Goal: Task Accomplishment & Management: Manage account settings

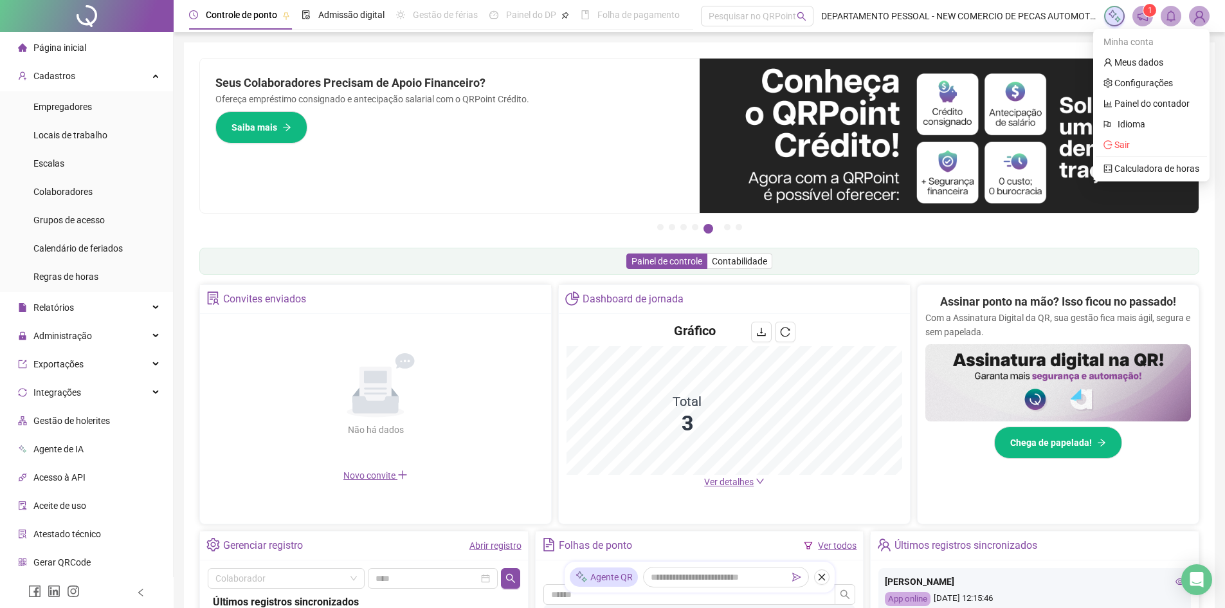
drag, startPoint x: 0, startPoint y: 0, endPoint x: 1155, endPoint y: 139, distance: 1163.2
click at [1155, 139] on span "Sair" at bounding box center [1151, 145] width 96 height 14
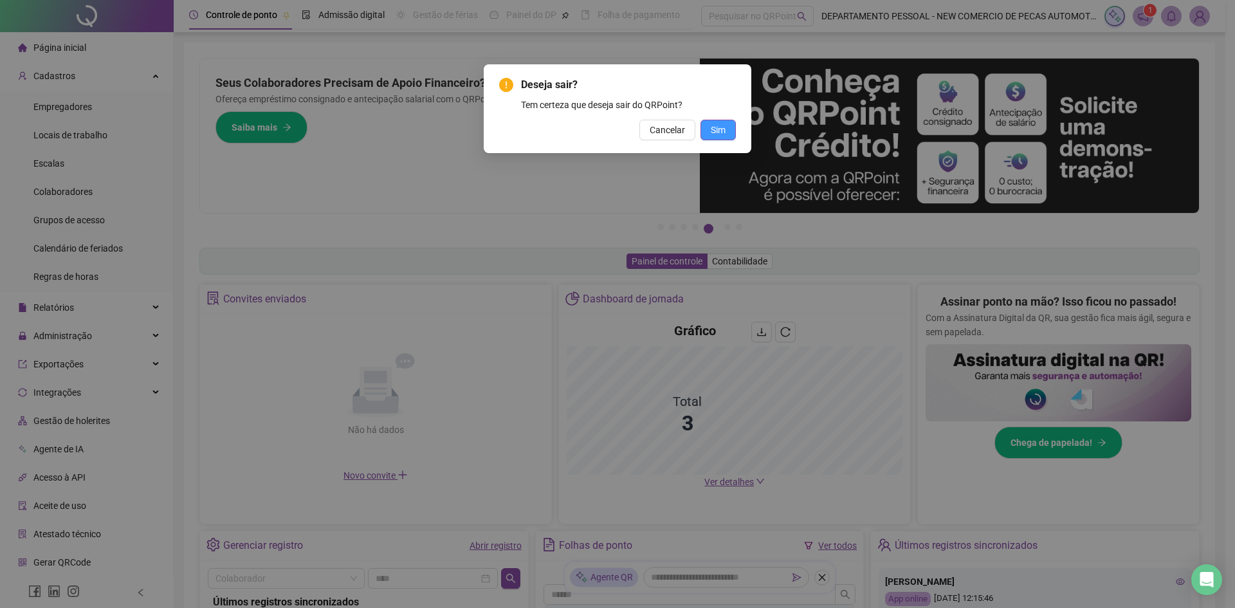
click at [720, 126] on span "Sim" at bounding box center [718, 130] width 15 height 14
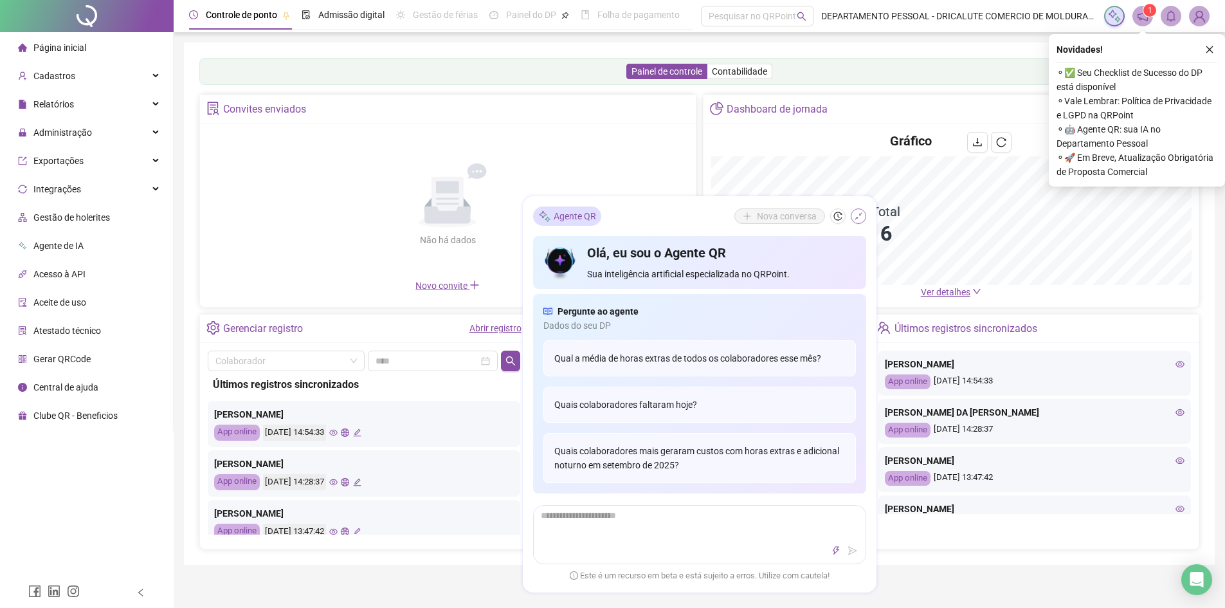
click at [857, 217] on icon "shrink" at bounding box center [859, 216] width 8 height 8
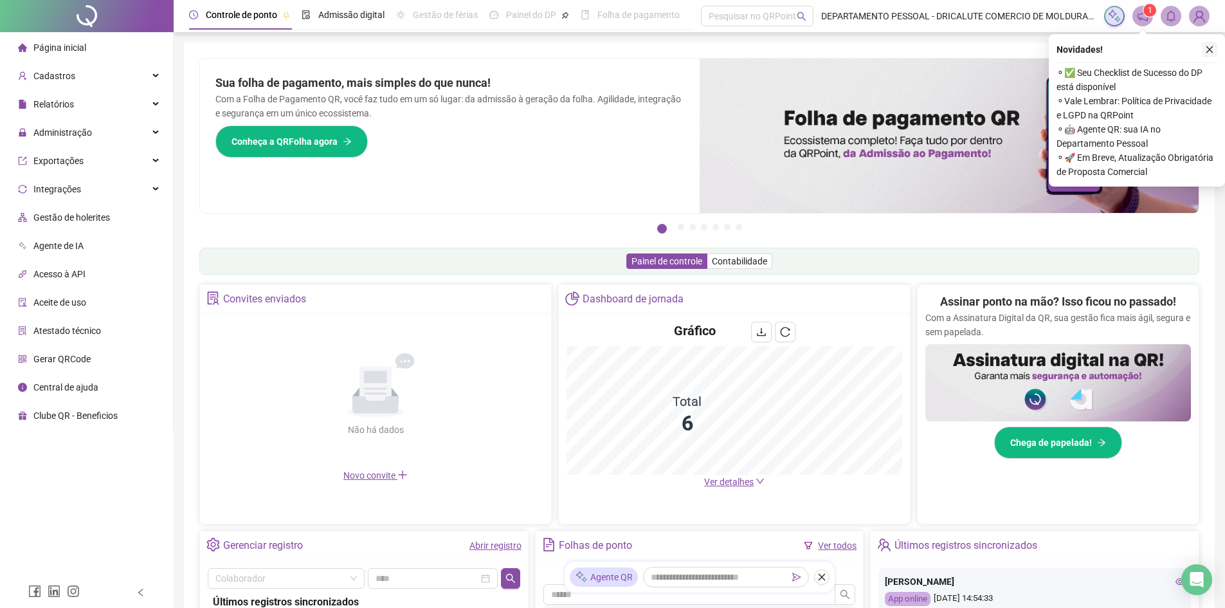
click at [1205, 51] on icon "close" at bounding box center [1209, 49] width 9 height 9
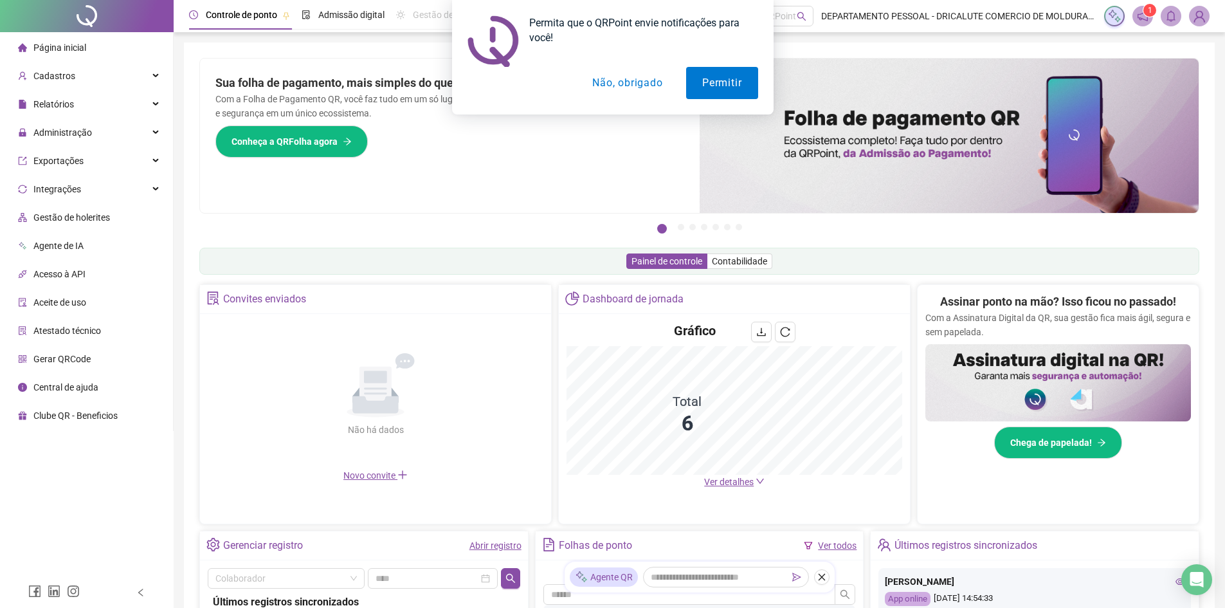
click at [618, 84] on button "Não, obrigado" at bounding box center [627, 83] width 102 height 32
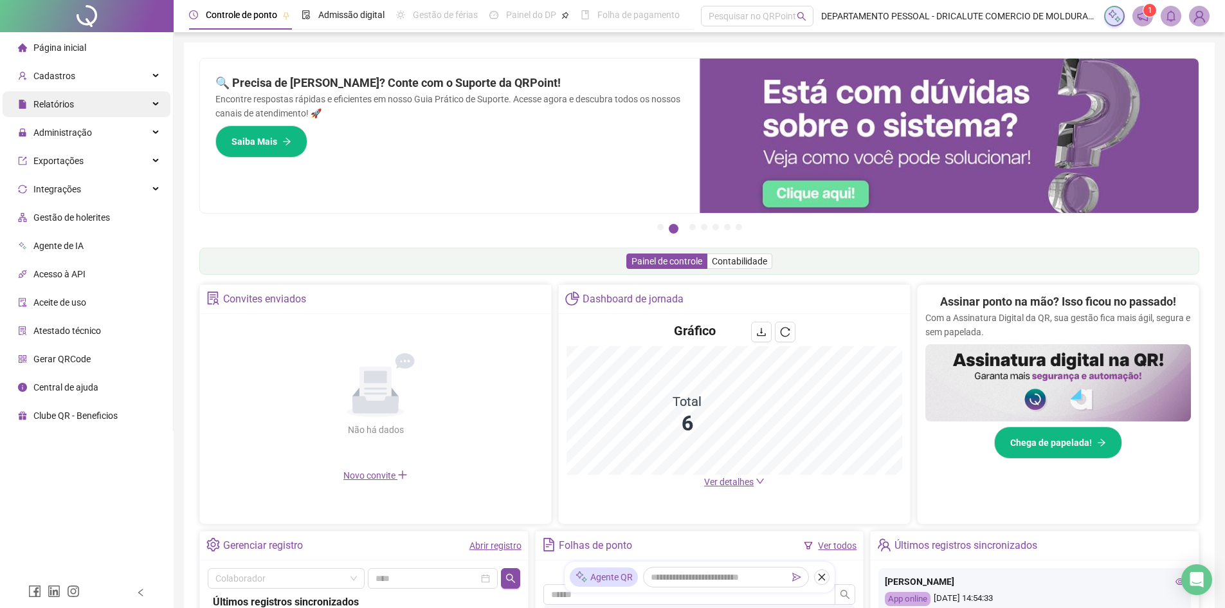
click at [98, 105] on div "Relatórios" at bounding box center [87, 104] width 168 height 26
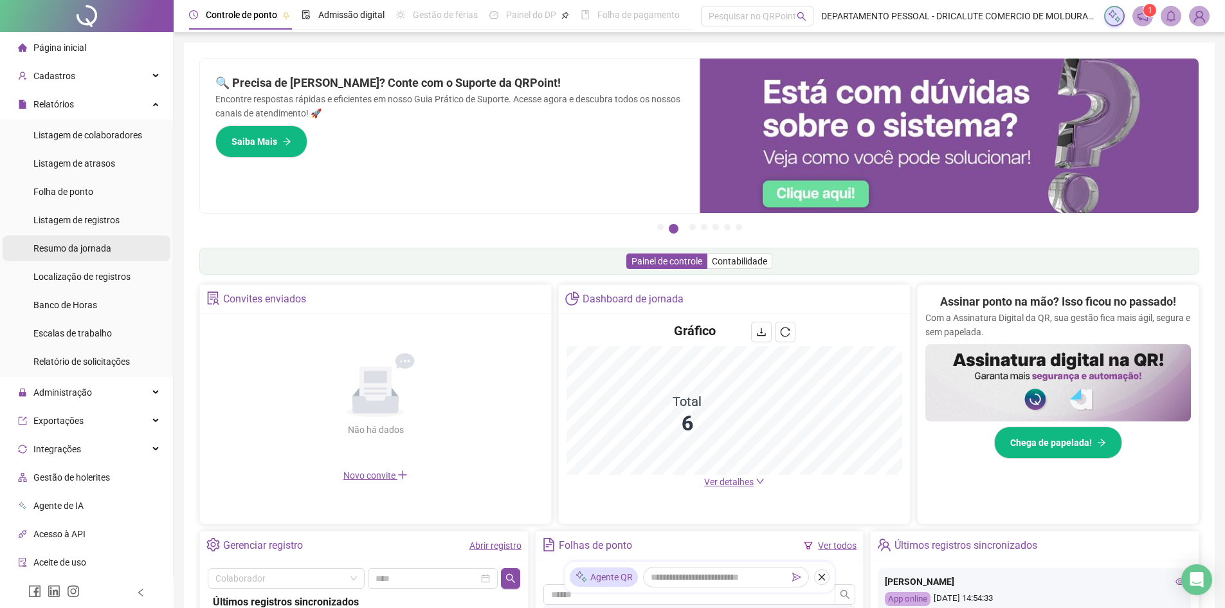
click at [91, 185] on div "Folha de ponto" at bounding box center [63, 192] width 60 height 26
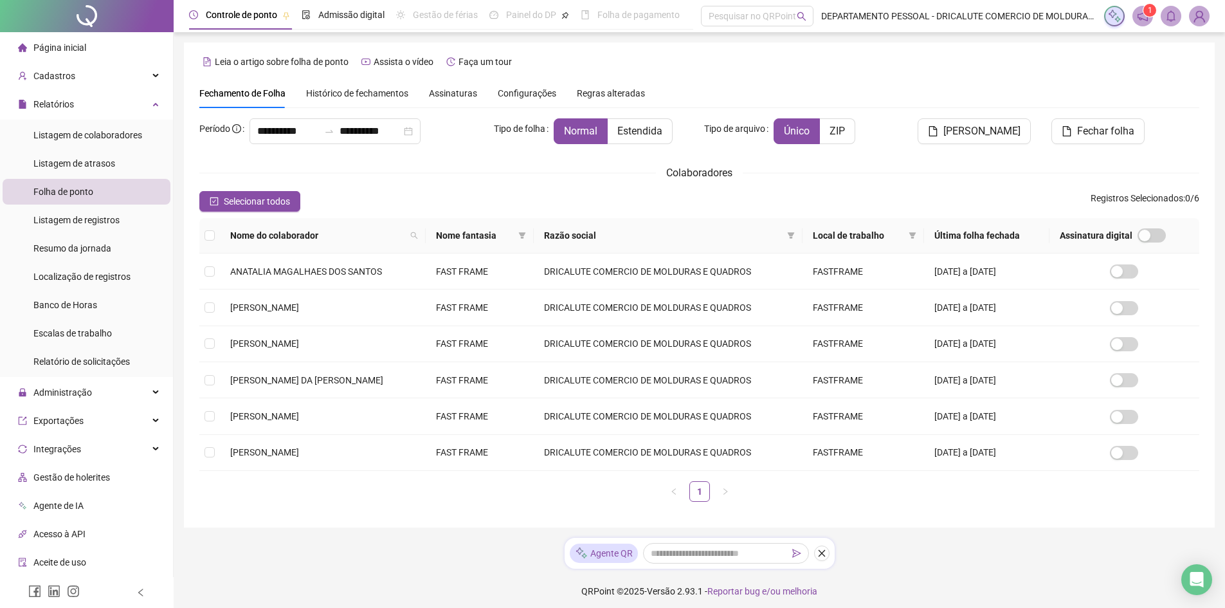
click at [327, 91] on span "Histórico de fechamentos" at bounding box center [357, 93] width 102 height 10
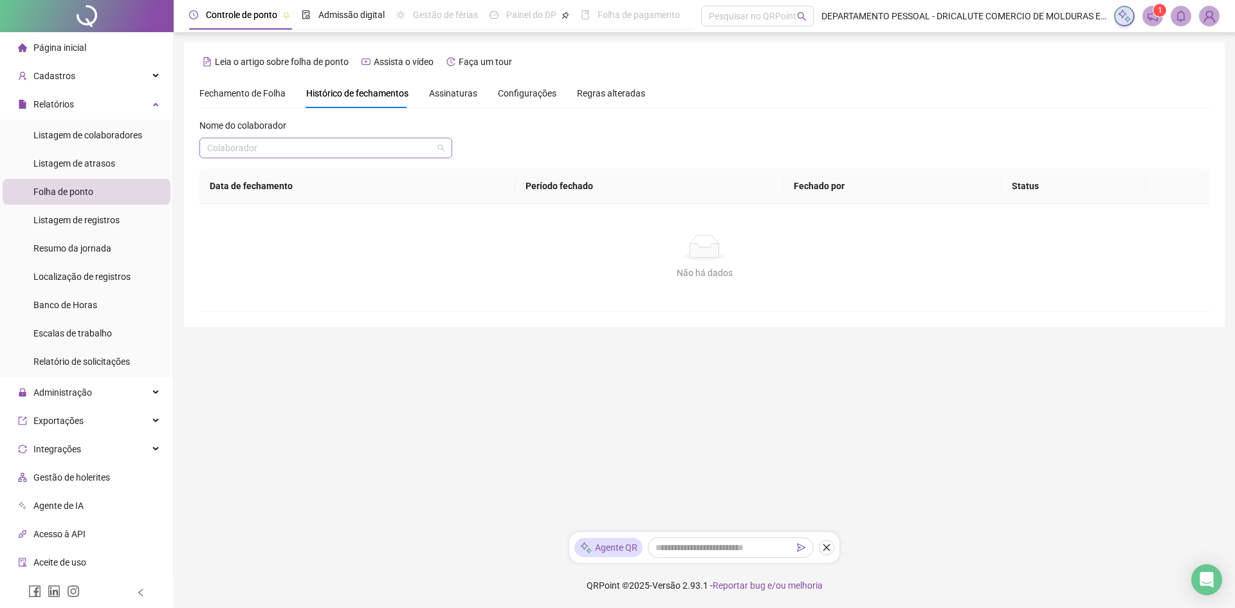
click at [299, 149] on input "search" at bounding box center [320, 147] width 226 height 19
click at [238, 107] on div "Fechamento de Folha" at bounding box center [242, 93] width 86 height 30
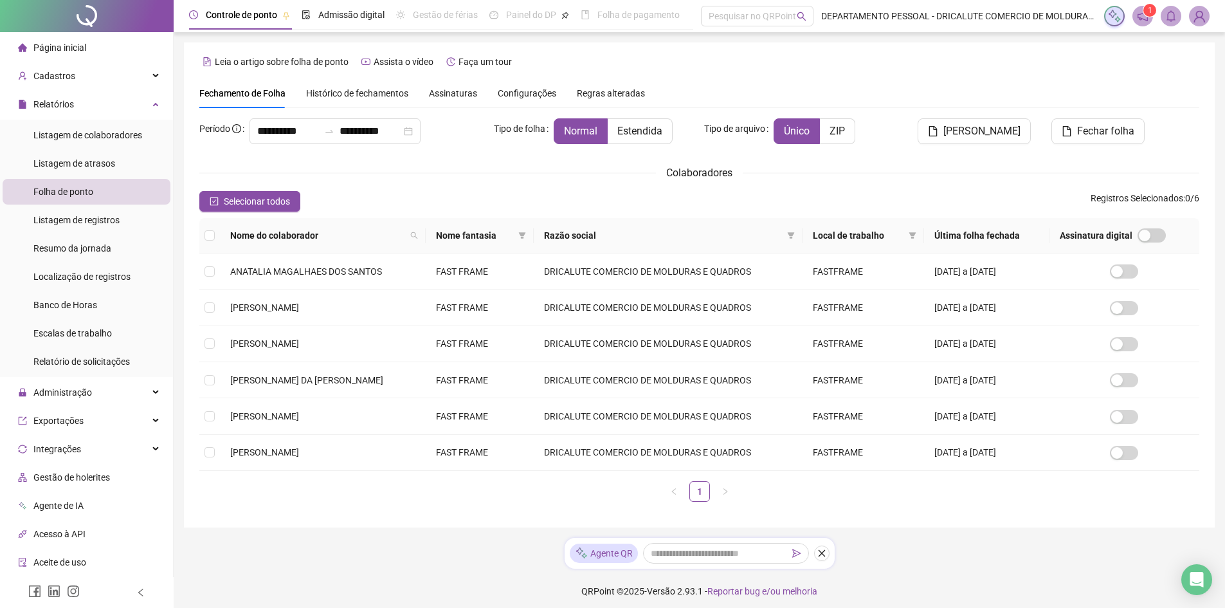
click at [233, 96] on span "Fechamento de Folha" at bounding box center [242, 93] width 86 height 10
click at [413, 132] on icon "close-circle" at bounding box center [408, 131] width 9 height 9
click at [421, 132] on div at bounding box center [334, 131] width 171 height 26
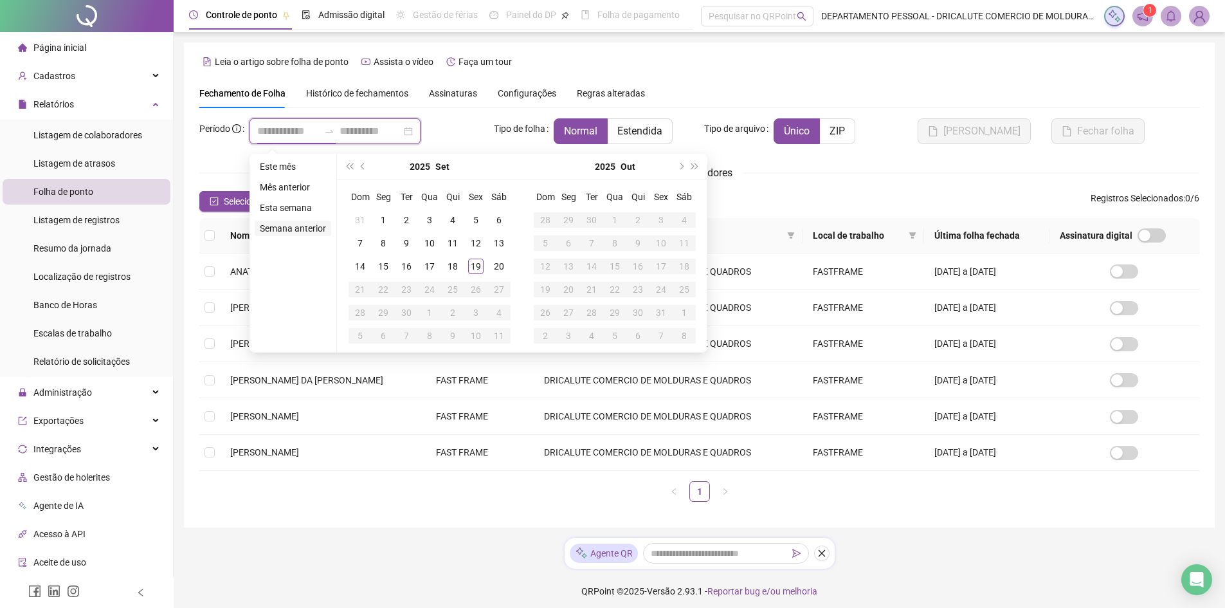
type input "**********"
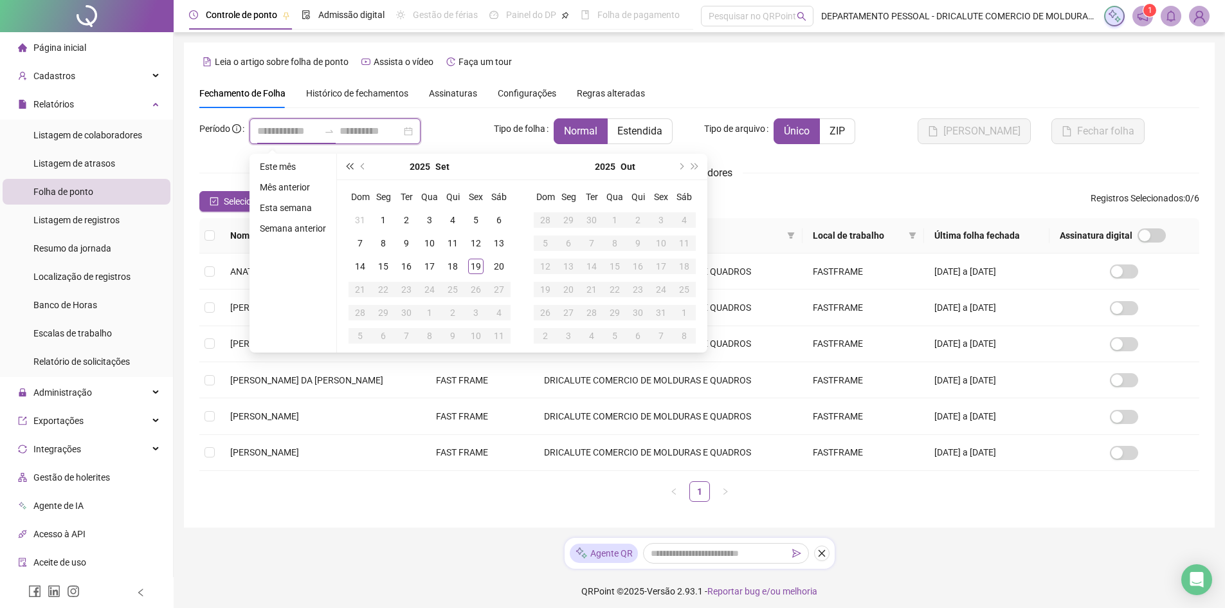
type input "**********"
click at [358, 168] on button "prev-year" at bounding box center [363, 167] width 14 height 26
type input "**********"
click at [474, 221] on div "1" at bounding box center [475, 219] width 15 height 15
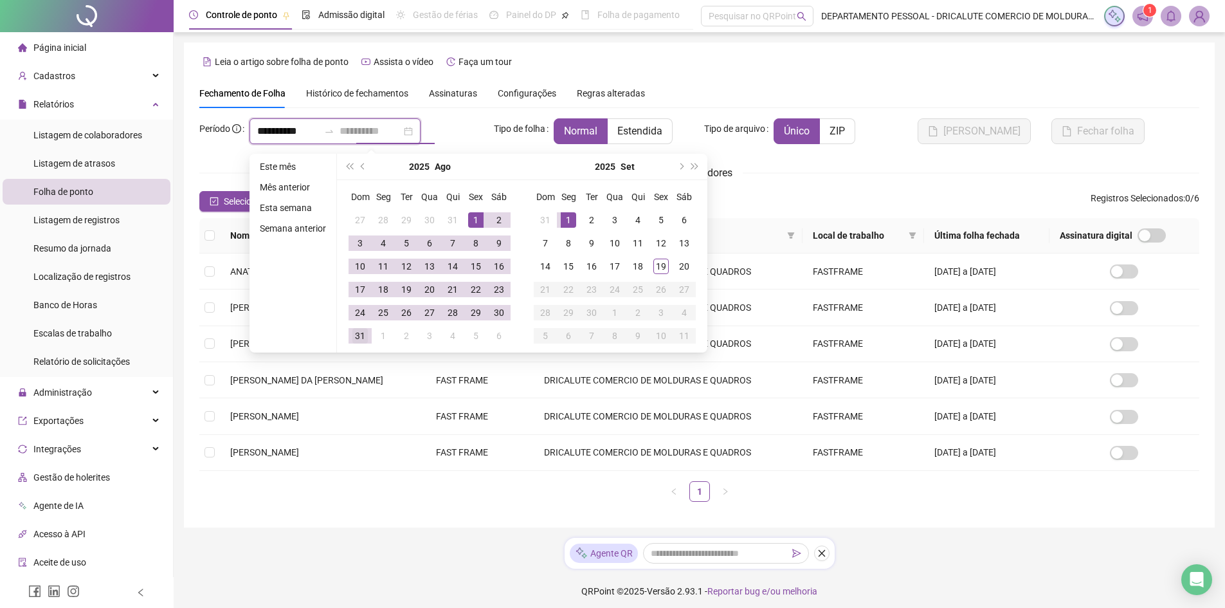
type input "**********"
click at [367, 329] on td "31" at bounding box center [360, 335] width 23 height 23
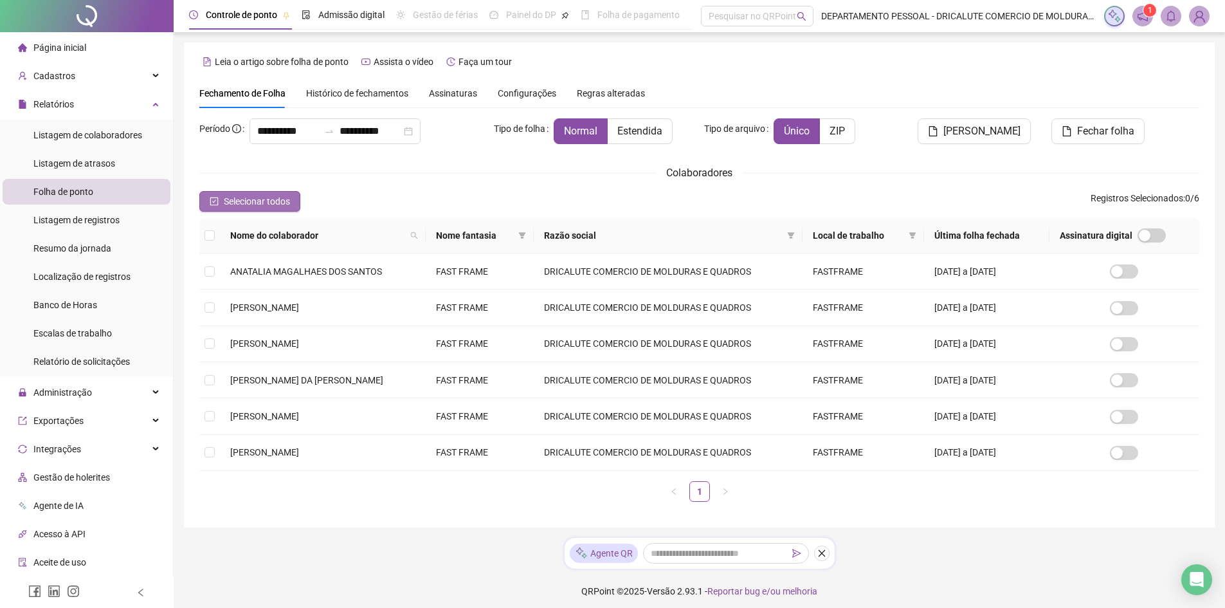
click at [284, 210] on button "Selecionar todos" at bounding box center [249, 201] width 101 height 21
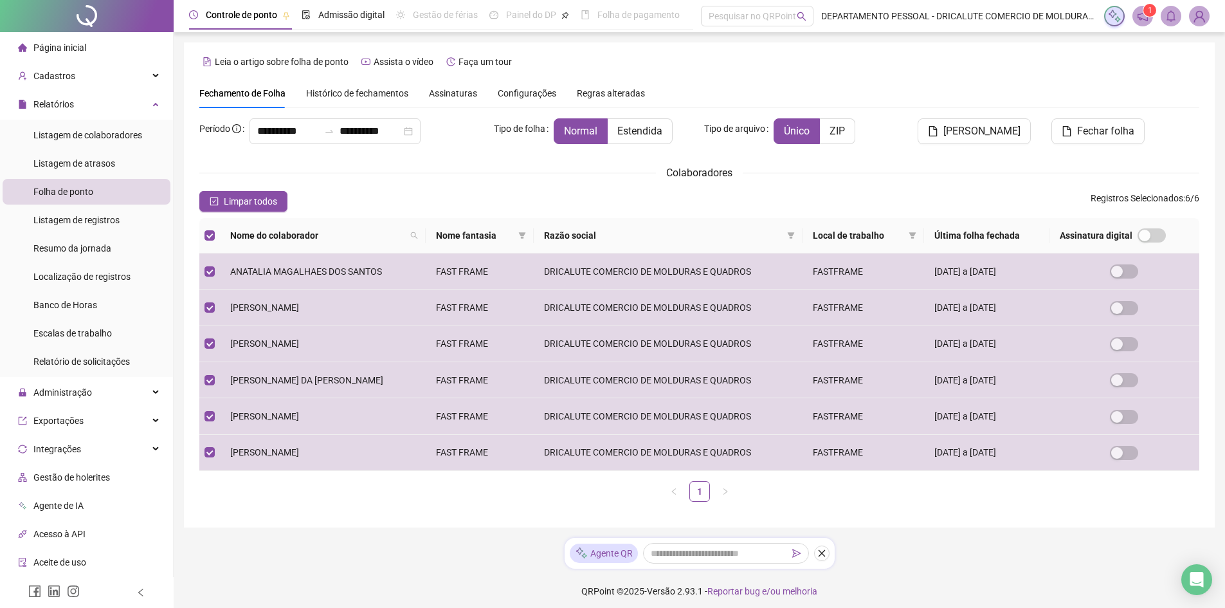
click at [392, 88] on span "Histórico de fechamentos" at bounding box center [357, 93] width 102 height 10
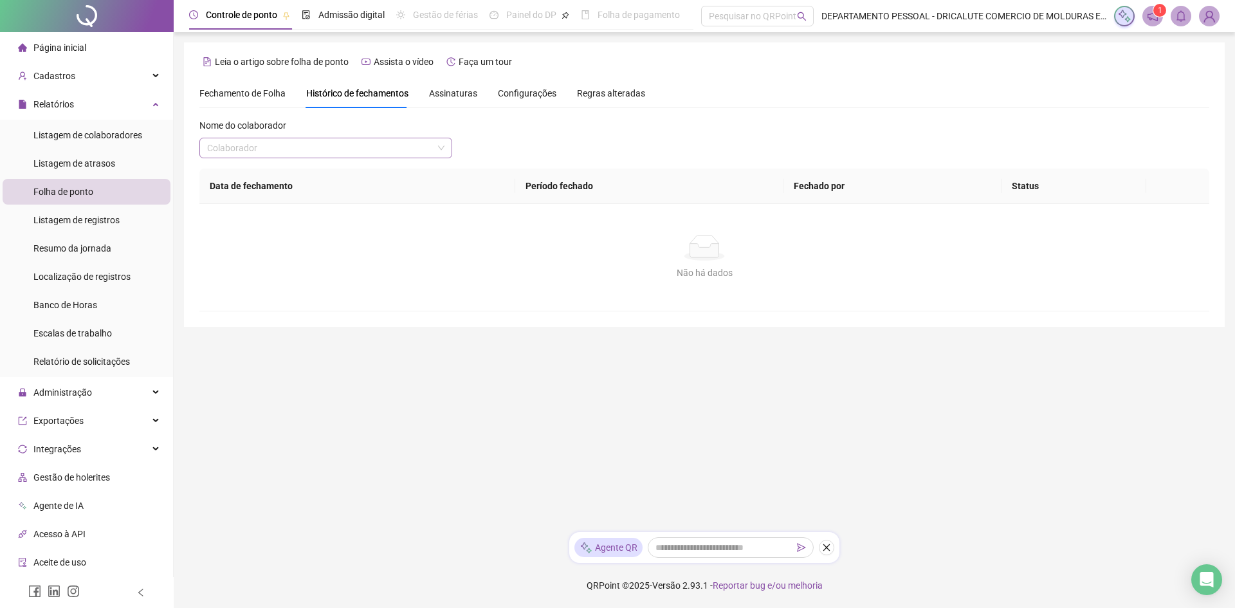
click at [363, 137] on div "Nome do colaborador" at bounding box center [325, 127] width 253 height 19
click at [363, 145] on input "search" at bounding box center [320, 147] width 226 height 19
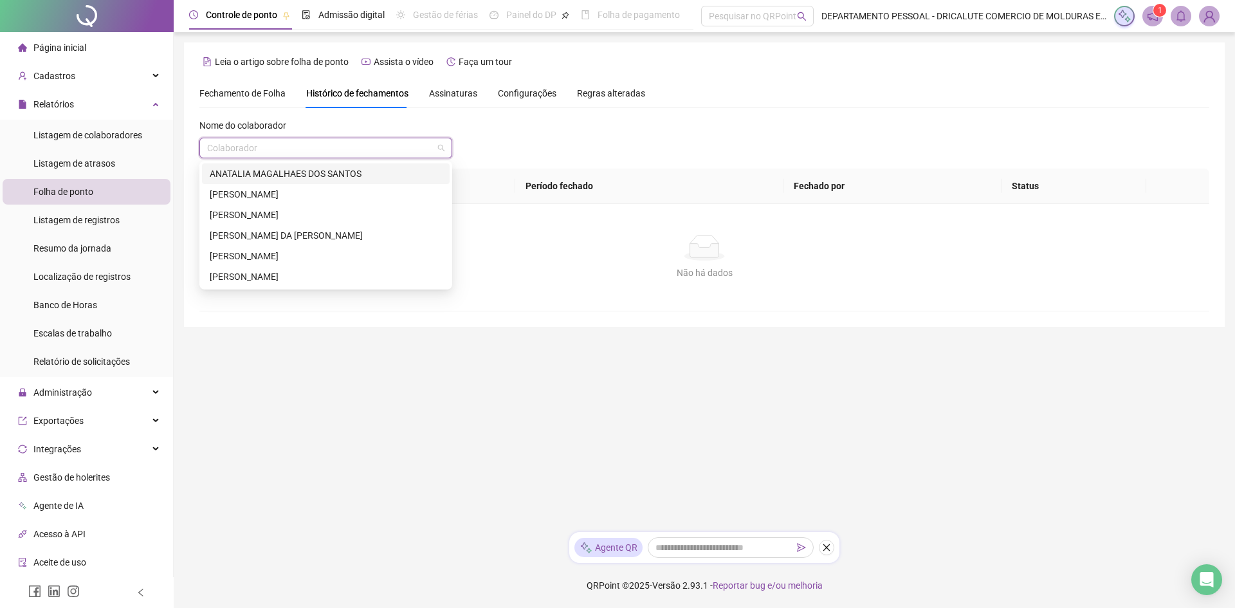
click at [340, 175] on div "ANATALIA MAGALHAES DOS SANTOS" at bounding box center [326, 174] width 232 height 14
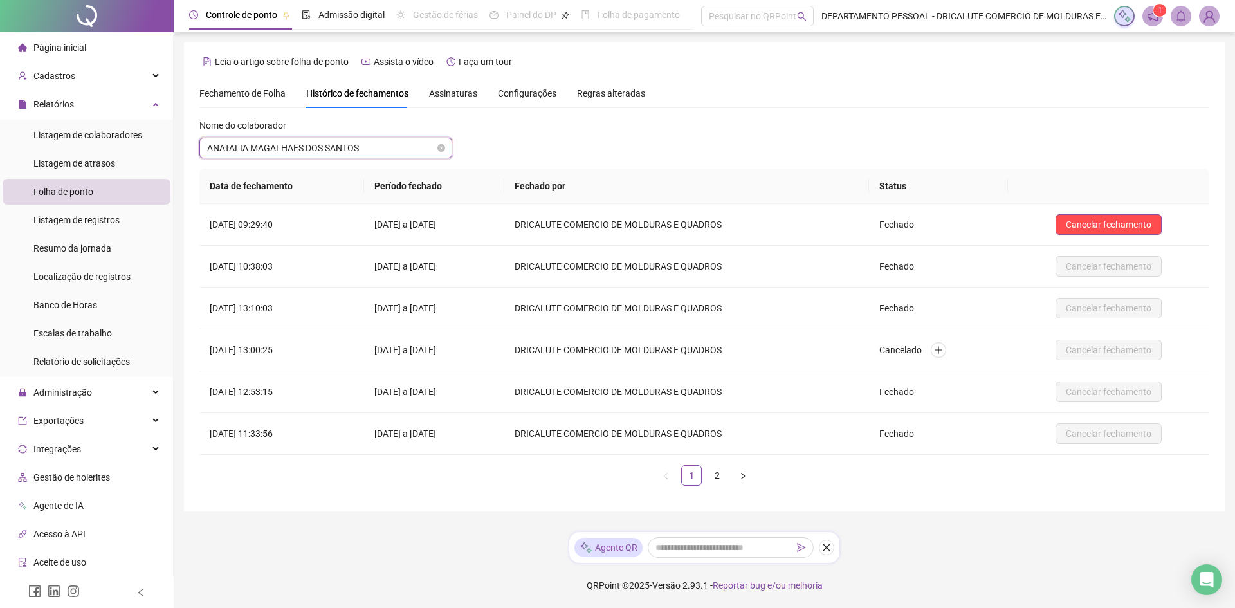
click at [260, 155] on span "ANATALIA MAGALHAES DOS SANTOS" at bounding box center [325, 147] width 237 height 19
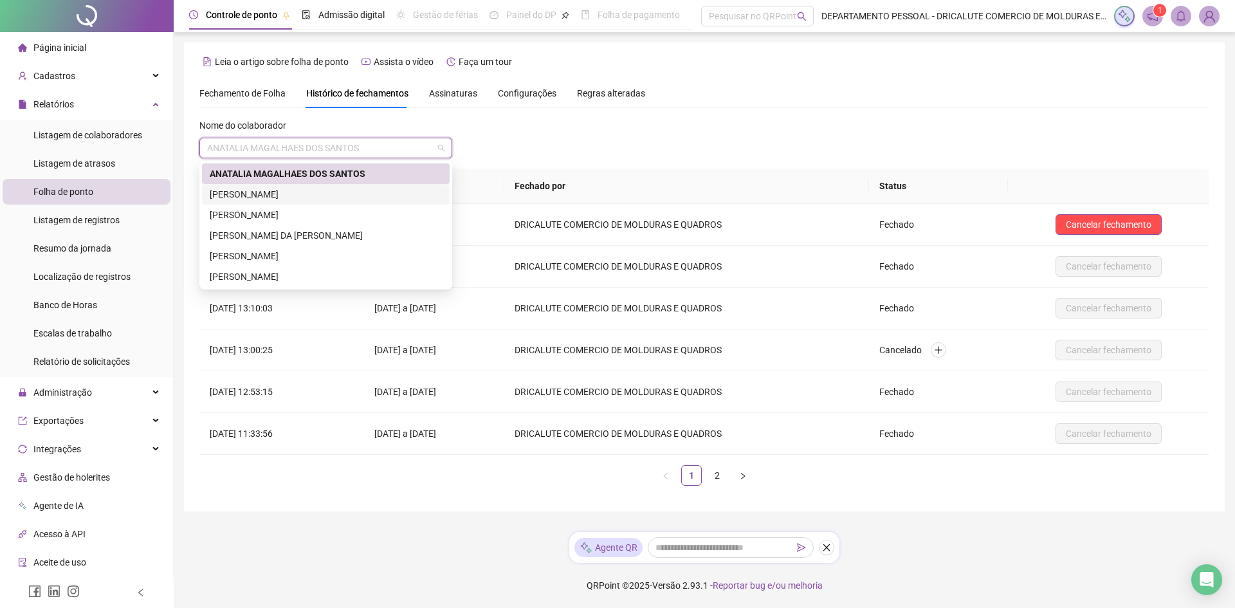
click at [266, 189] on div "ELIANE PEREIRA VIANA" at bounding box center [326, 194] width 232 height 14
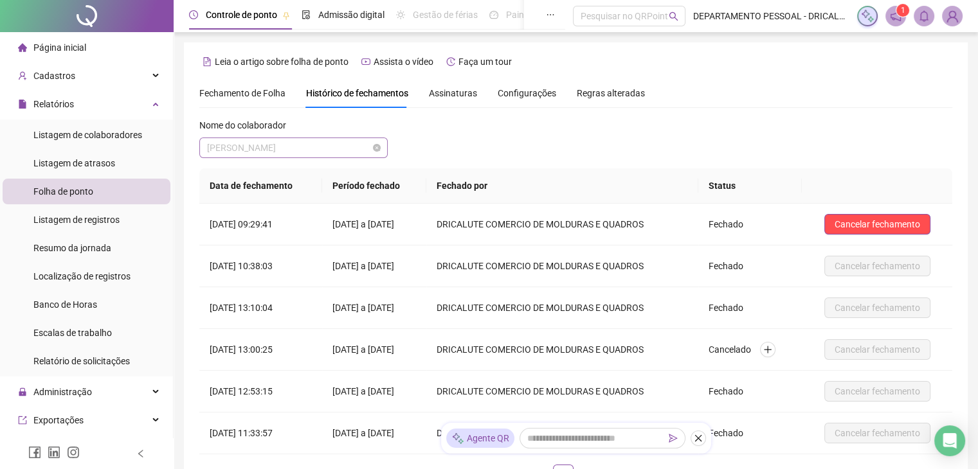
click at [302, 149] on span "ELIANE PEREIRA VIANA" at bounding box center [293, 147] width 173 height 19
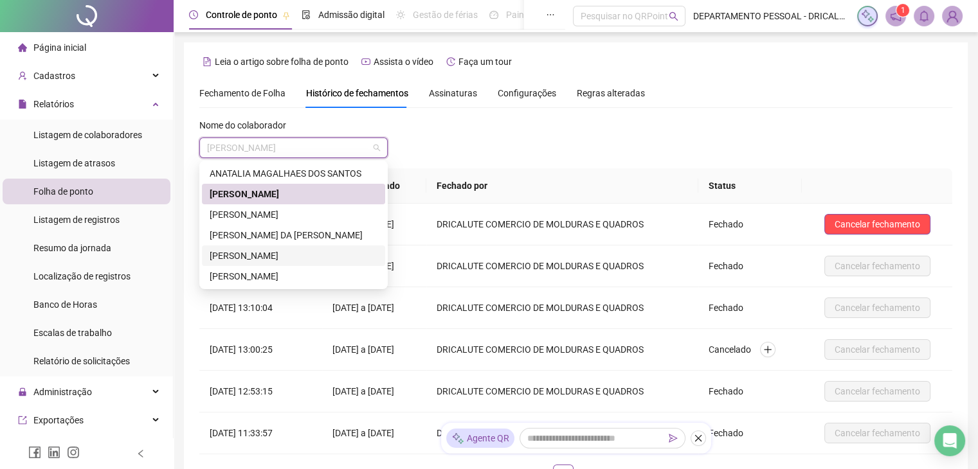
click at [280, 257] on div "PATRICIA PEREIRA SOARES" at bounding box center [294, 256] width 168 height 14
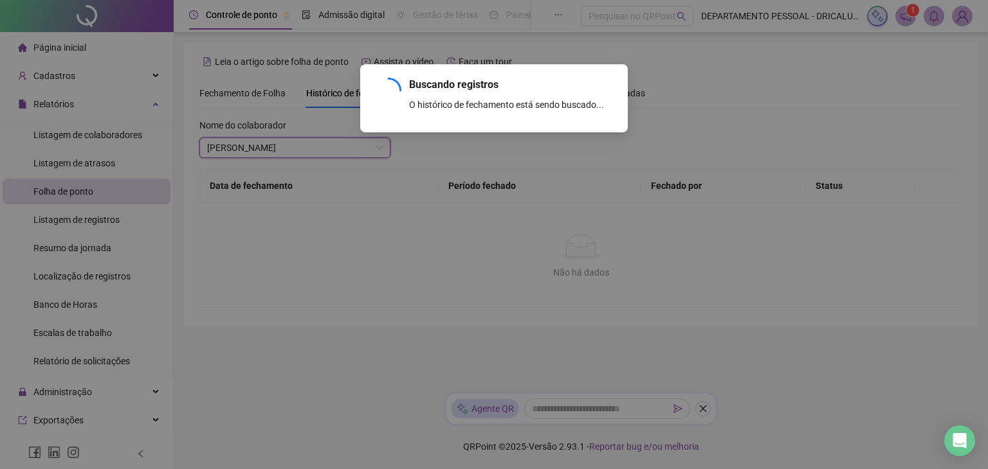
scroll to position [127, 0]
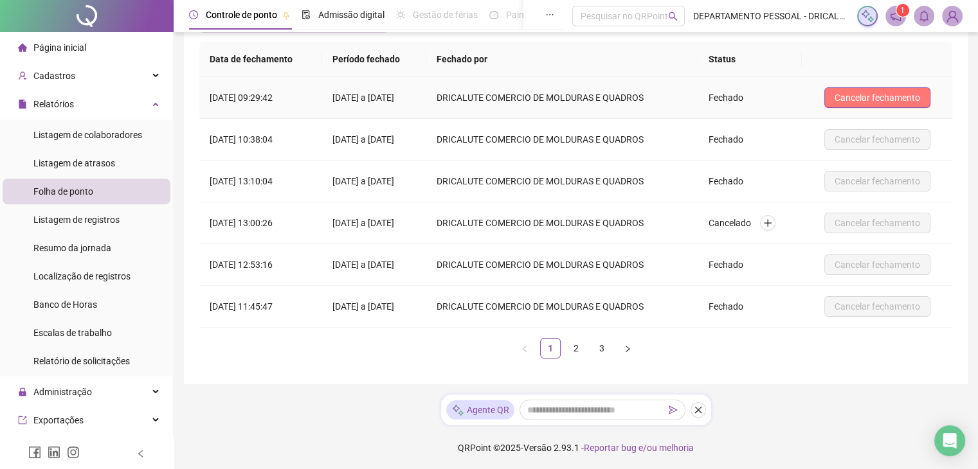
click at [857, 101] on span "Cancelar fechamento" at bounding box center [878, 98] width 86 height 14
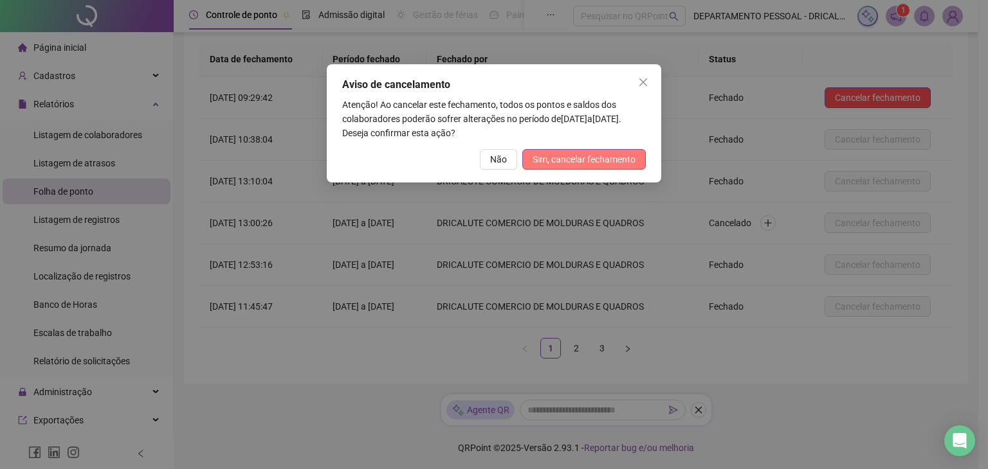
click at [557, 156] on span "Sim, cancelar fechamento" at bounding box center [583, 159] width 103 height 14
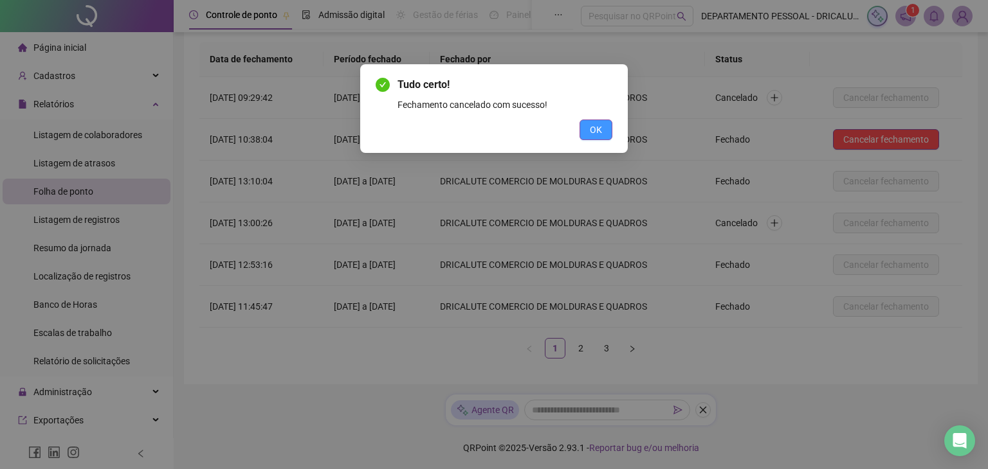
click at [595, 130] on span "OK" at bounding box center [596, 130] width 12 height 14
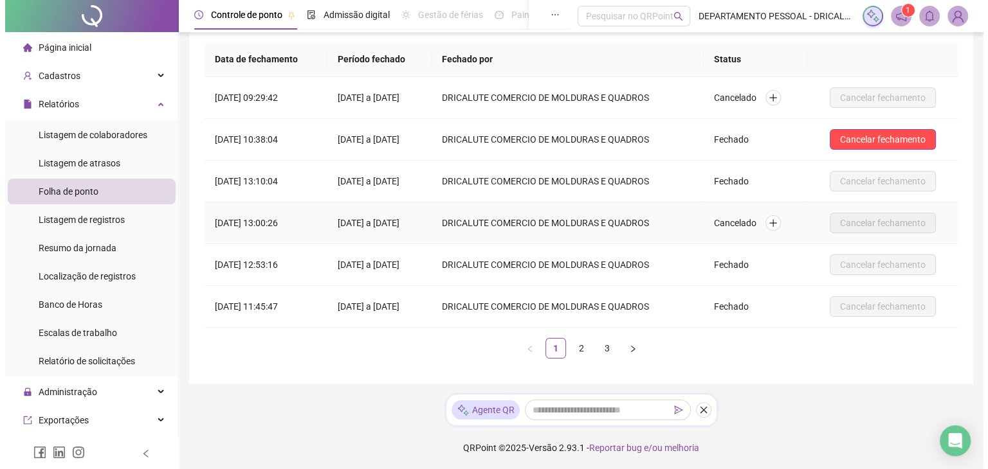
scroll to position [0, 0]
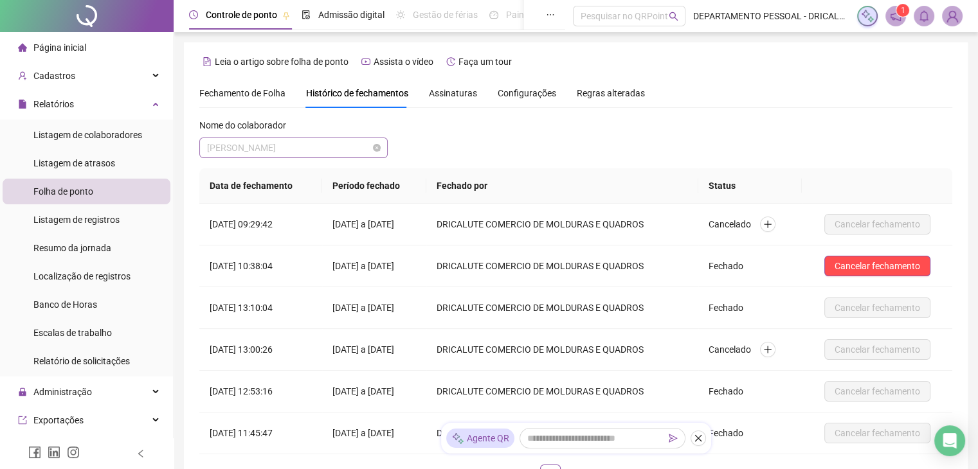
click at [271, 141] on span "PATRICIA PEREIRA SOARES" at bounding box center [293, 147] width 173 height 19
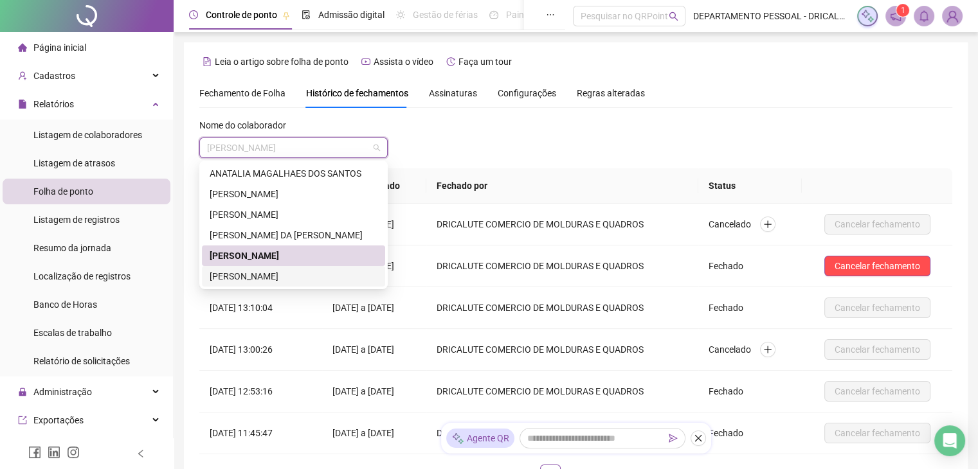
click at [259, 277] on div "TAINARA DA COSTA FERNANDES" at bounding box center [294, 276] width 168 height 14
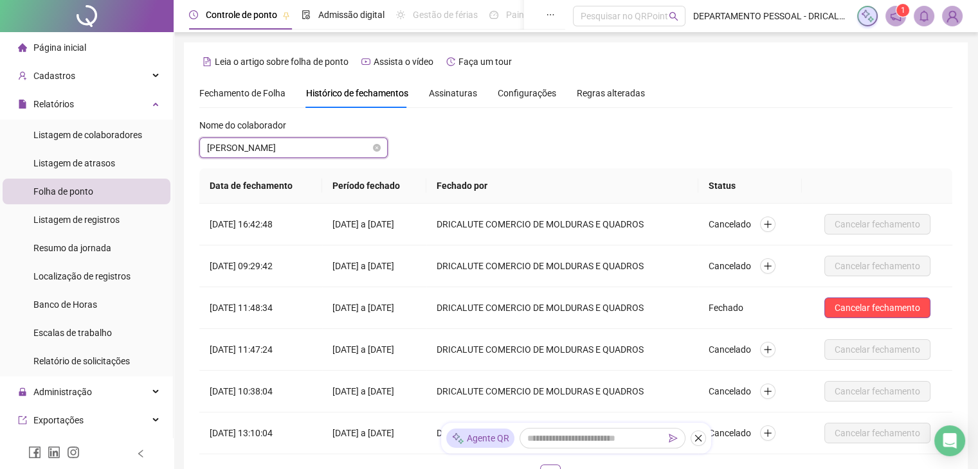
click at [280, 152] on span "TAINARA DA COSTA FERNANDES" at bounding box center [293, 147] width 173 height 19
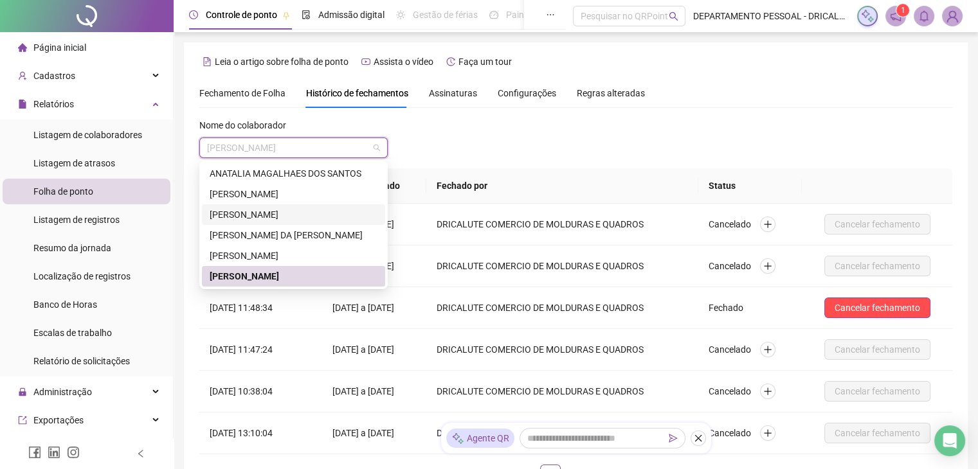
click at [269, 214] on div "JESSICA DOS SANTOS PEREIRA" at bounding box center [294, 215] width 168 height 14
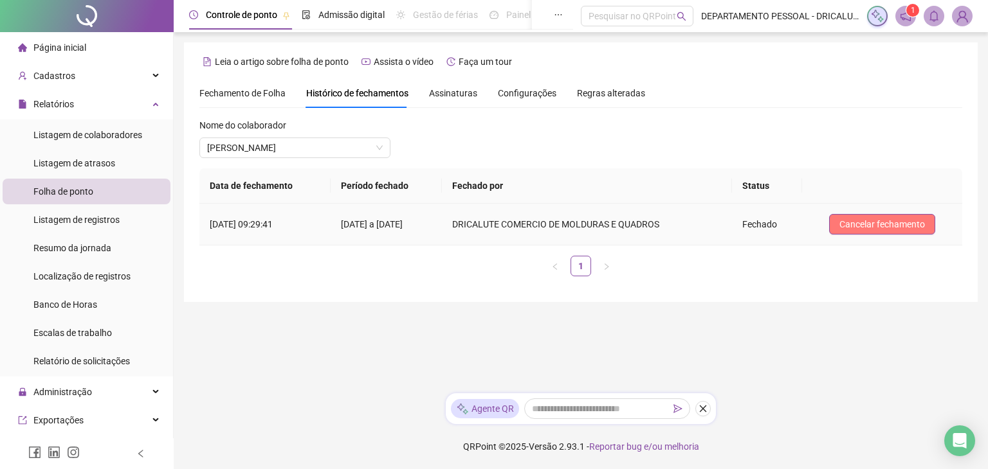
click at [857, 224] on span "Cancelar fechamento" at bounding box center [882, 224] width 86 height 14
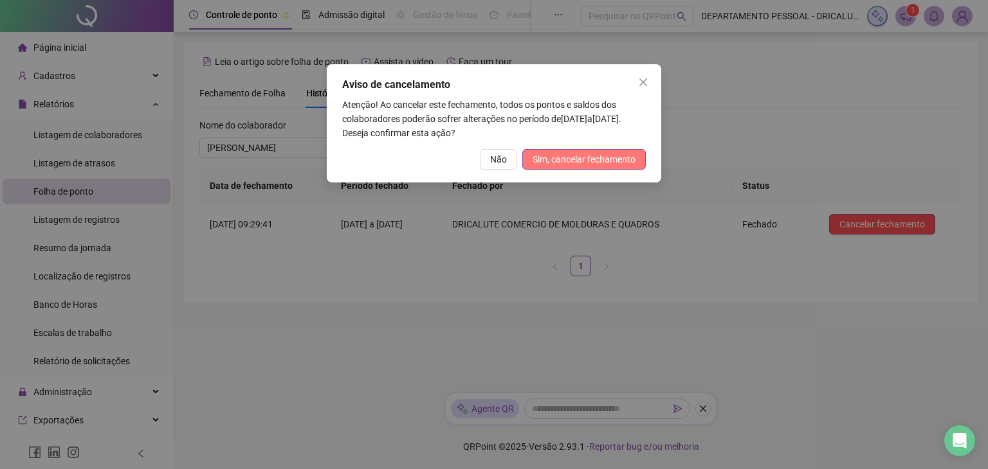
click at [567, 159] on span "Sim, cancelar fechamento" at bounding box center [583, 159] width 103 height 14
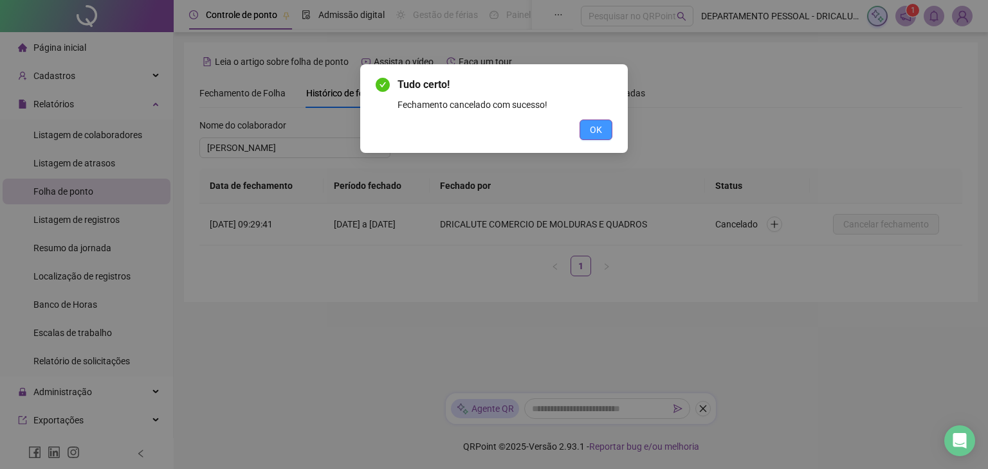
click at [586, 129] on button "OK" at bounding box center [595, 130] width 33 height 21
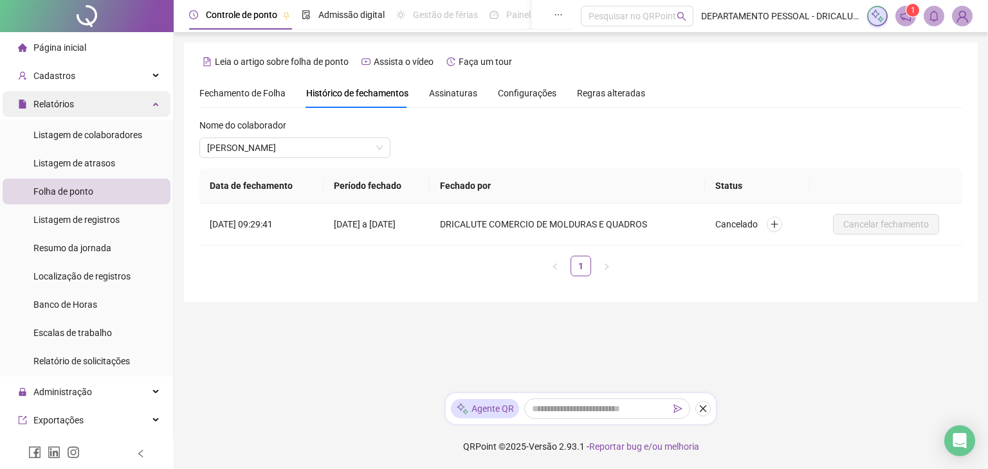
click at [81, 104] on div "Relatórios" at bounding box center [87, 104] width 168 height 26
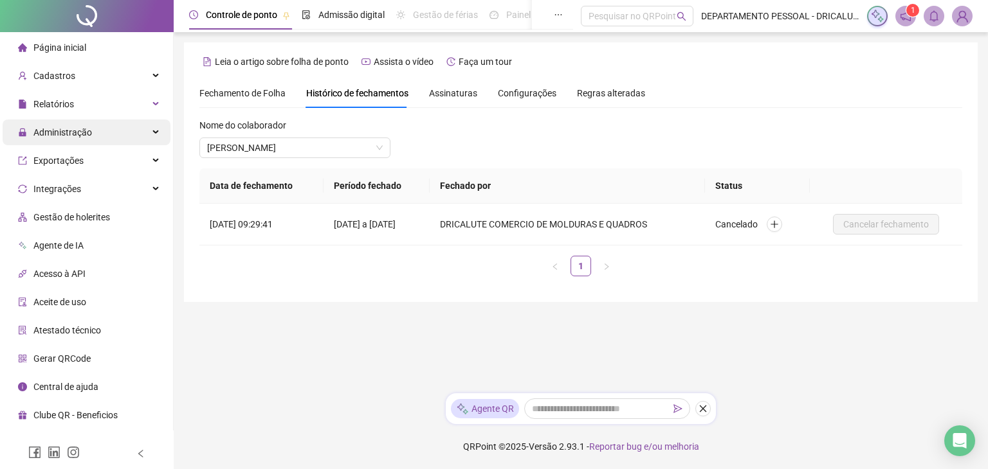
click at [75, 129] on span "Administração" at bounding box center [62, 132] width 59 height 10
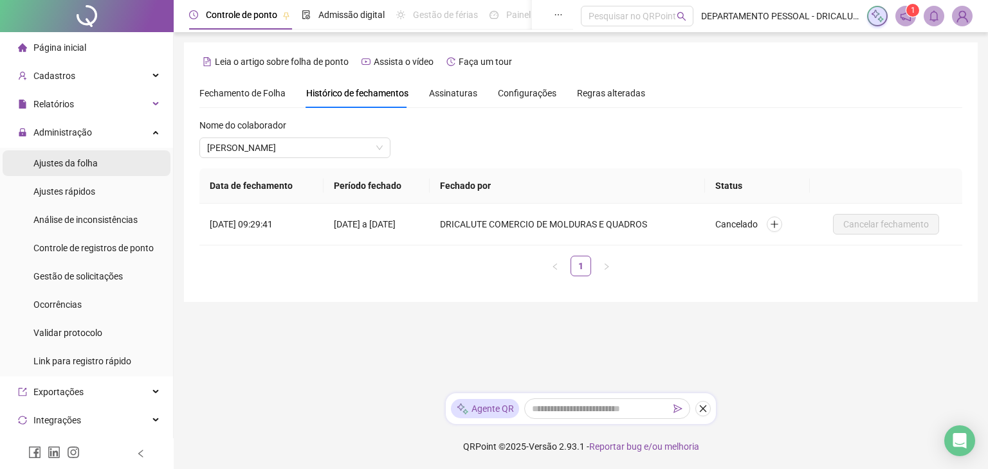
click at [71, 158] on span "Ajustes da folha" at bounding box center [65, 163] width 64 height 10
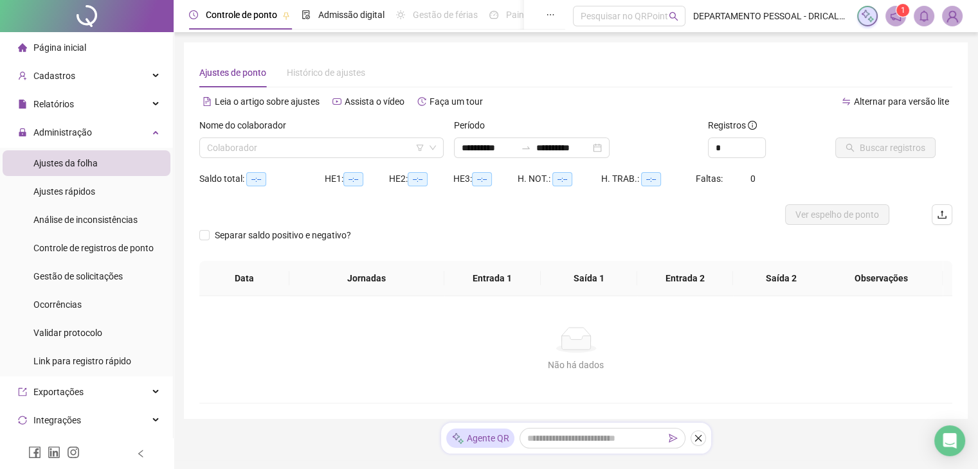
type input "**********"
click at [289, 148] on input "search" at bounding box center [315, 147] width 217 height 19
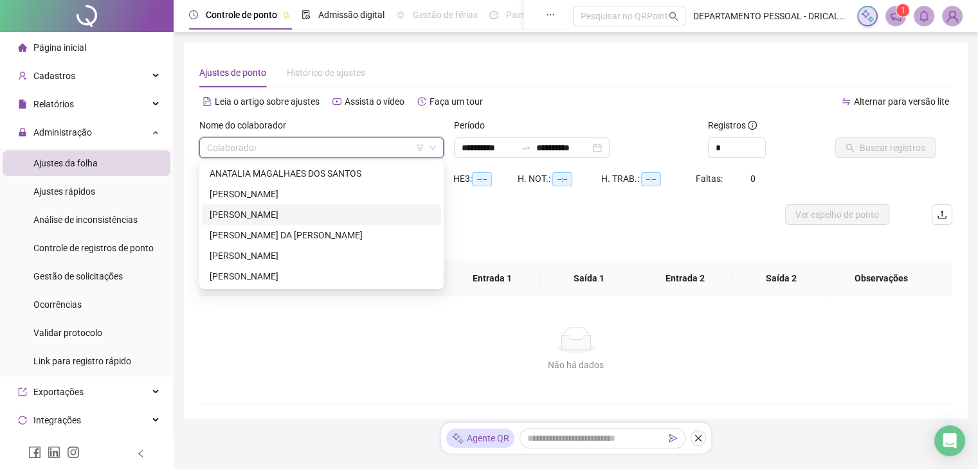
click at [255, 218] on div "JESSICA DOS SANTOS PEREIRA" at bounding box center [322, 215] width 224 height 14
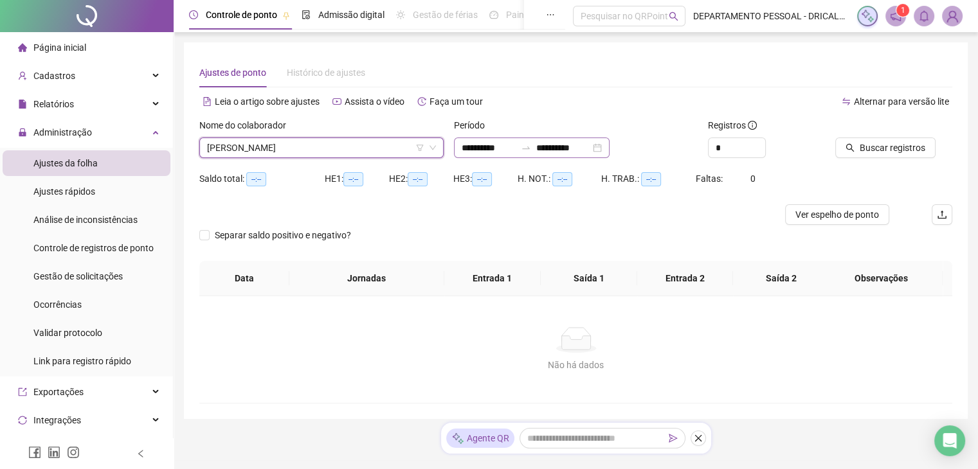
click at [610, 149] on div "**********" at bounding box center [532, 148] width 156 height 21
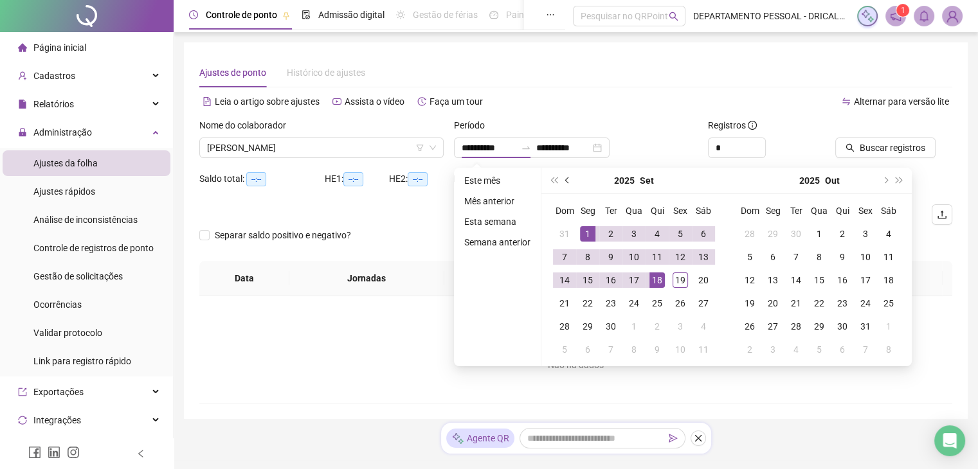
click at [568, 177] on button "prev-year" at bounding box center [568, 181] width 14 height 26
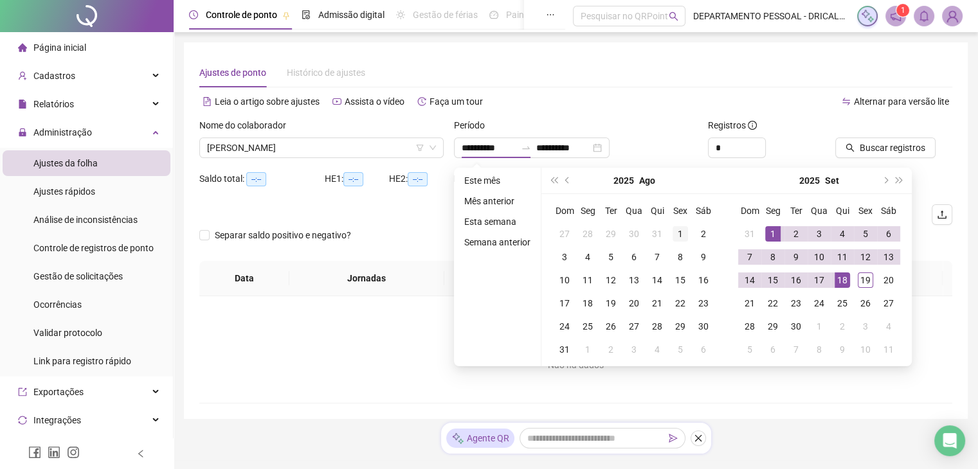
type input "**********"
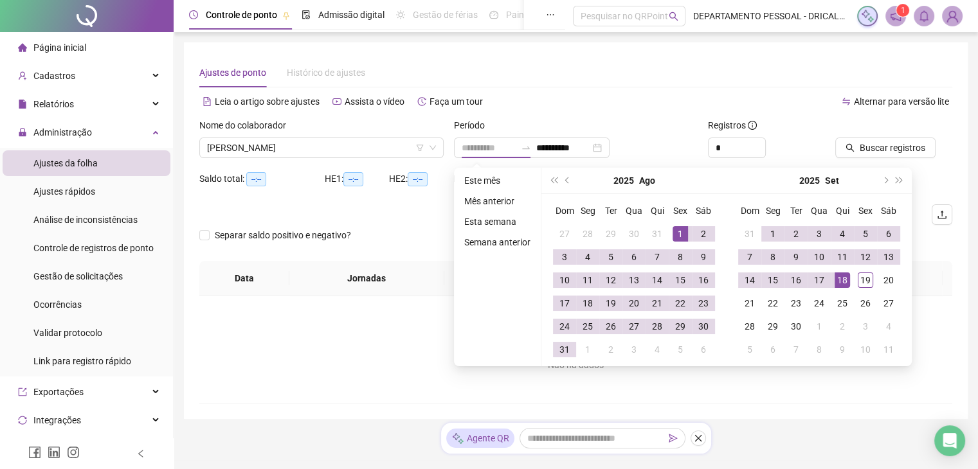
click at [673, 236] on div "1" at bounding box center [680, 233] width 15 height 15
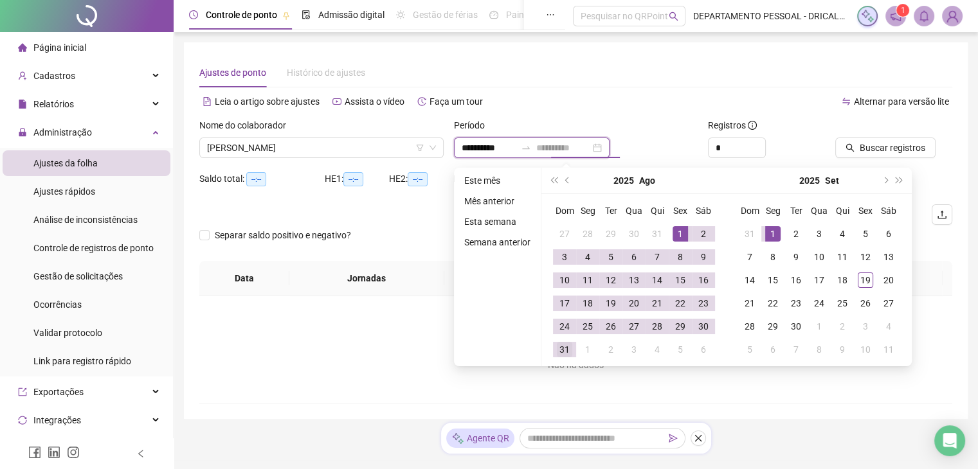
type input "**********"
click at [562, 348] on div "31" at bounding box center [564, 349] width 15 height 15
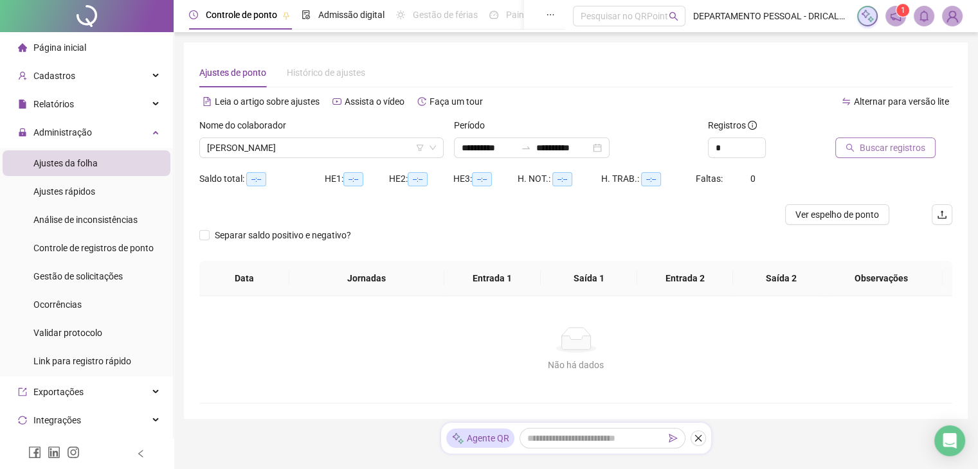
click at [891, 154] on span "Buscar registros" at bounding box center [893, 148] width 66 height 14
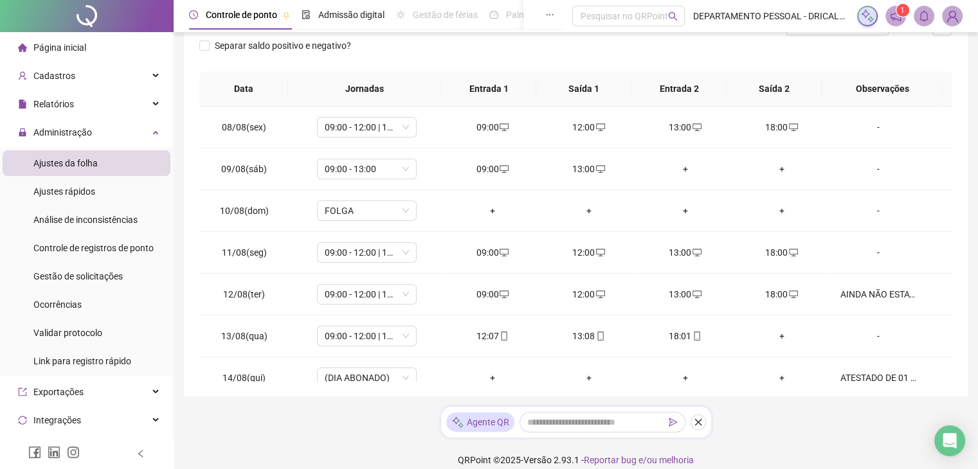
scroll to position [193, 0]
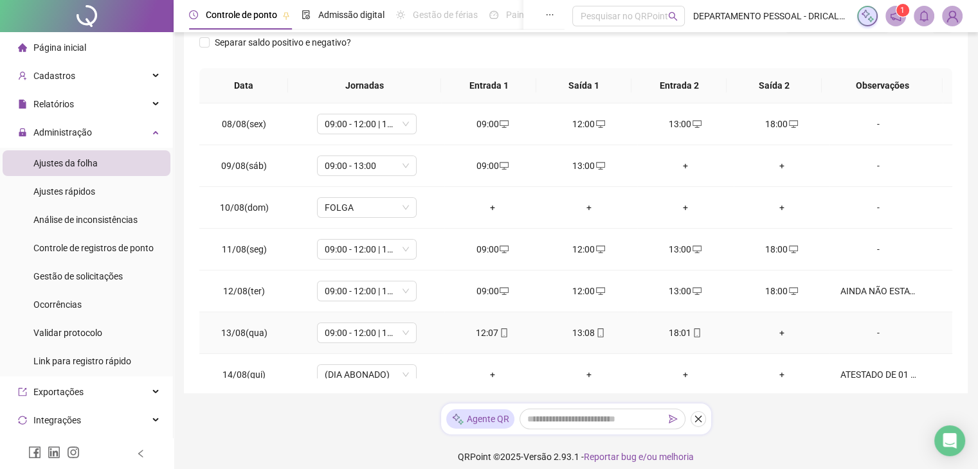
click at [771, 336] on div "+" at bounding box center [782, 333] width 76 height 14
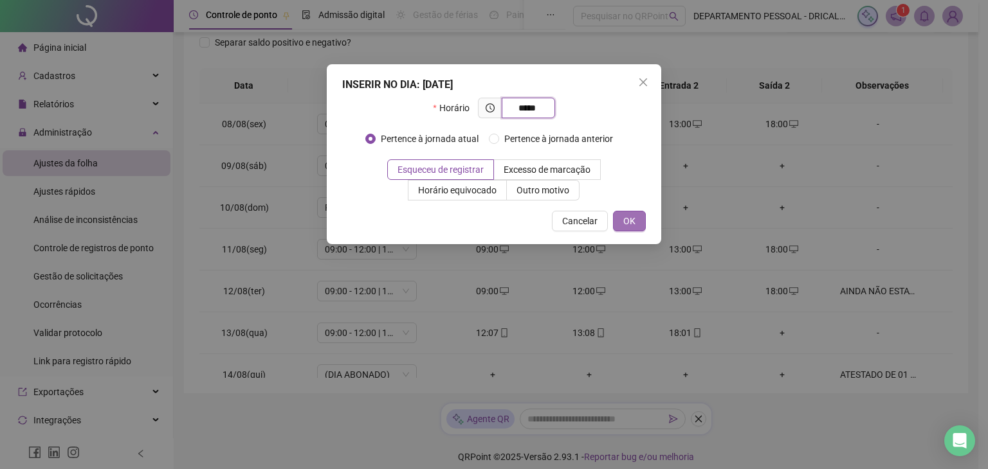
type input "*****"
click at [631, 215] on span "OK" at bounding box center [629, 221] width 12 height 14
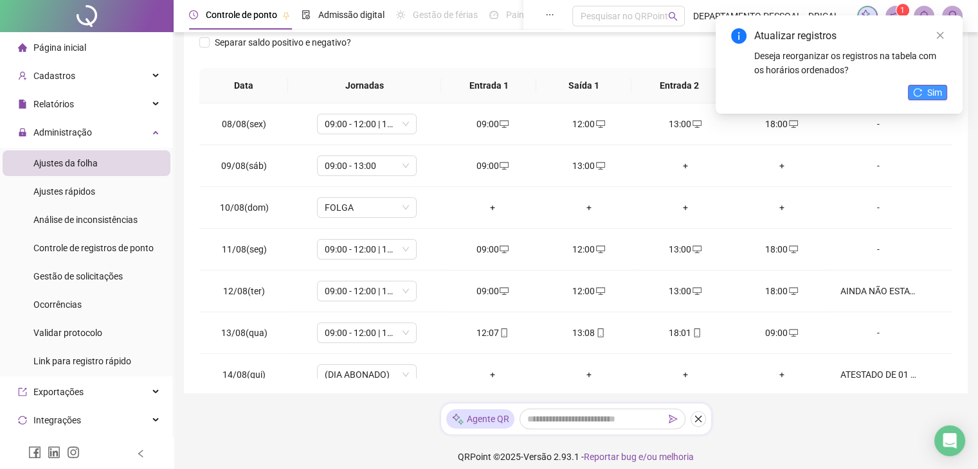
click at [913, 96] on icon "reload" at bounding box center [917, 92] width 9 height 9
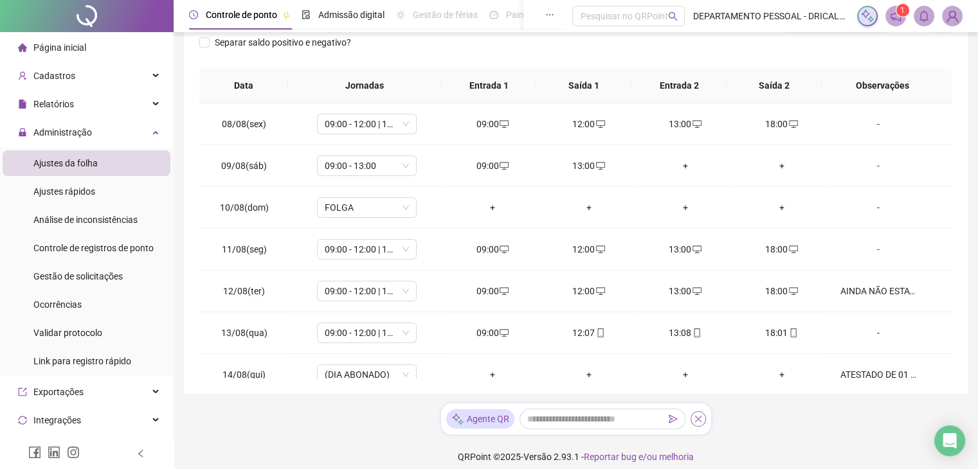
click at [694, 416] on icon "close" at bounding box center [697, 419] width 7 height 7
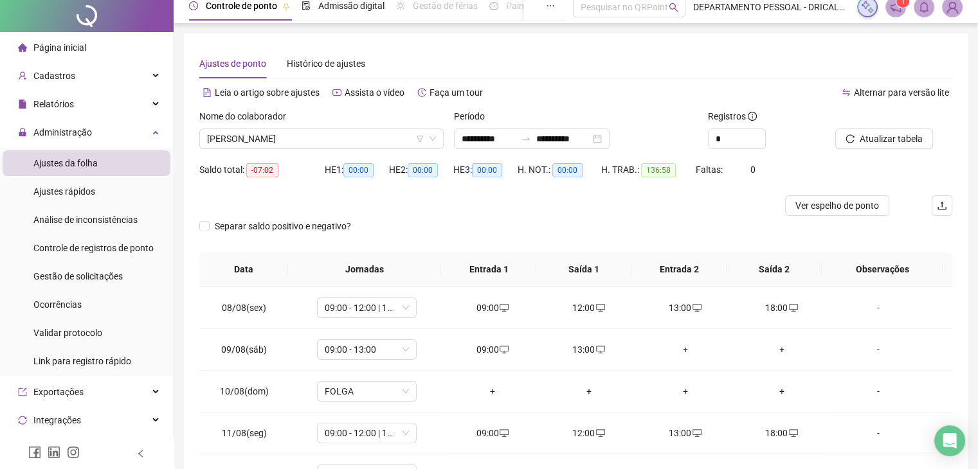
scroll to position [0, 0]
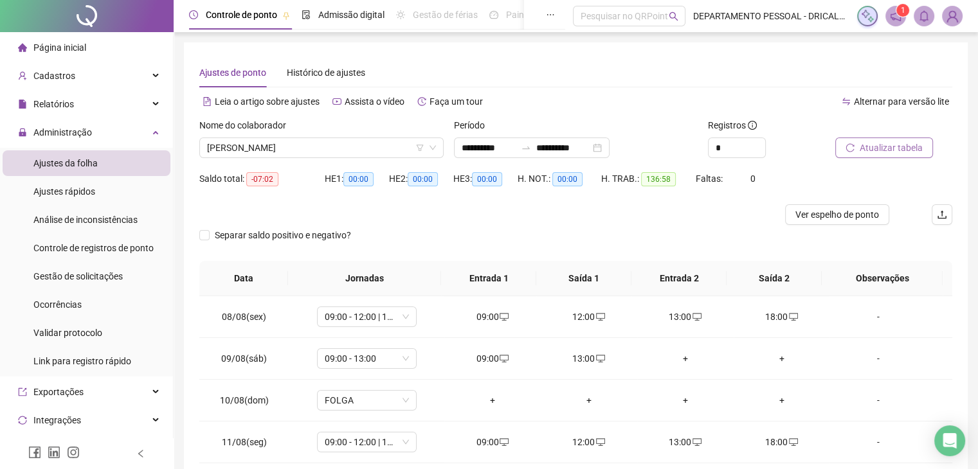
click at [863, 150] on span "Atualizar tabela" at bounding box center [891, 148] width 63 height 14
click at [840, 219] on span "Ver espelho de ponto" at bounding box center [837, 215] width 84 height 14
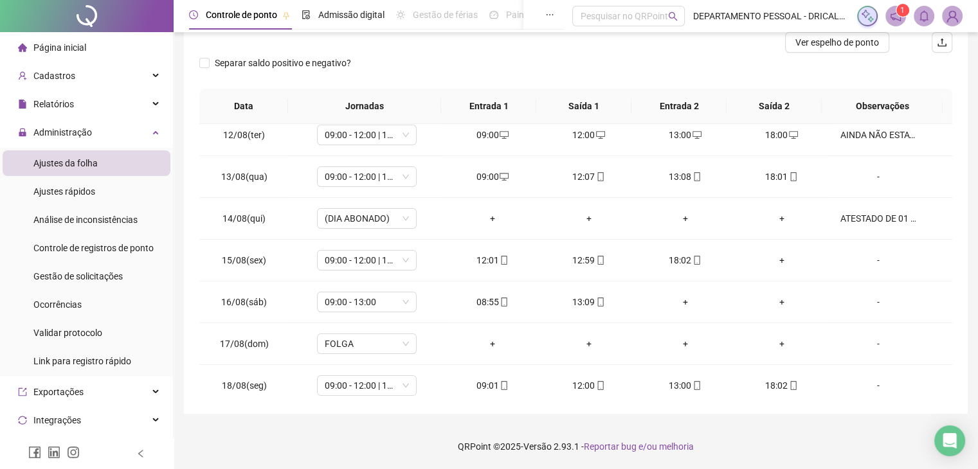
scroll to position [193, 0]
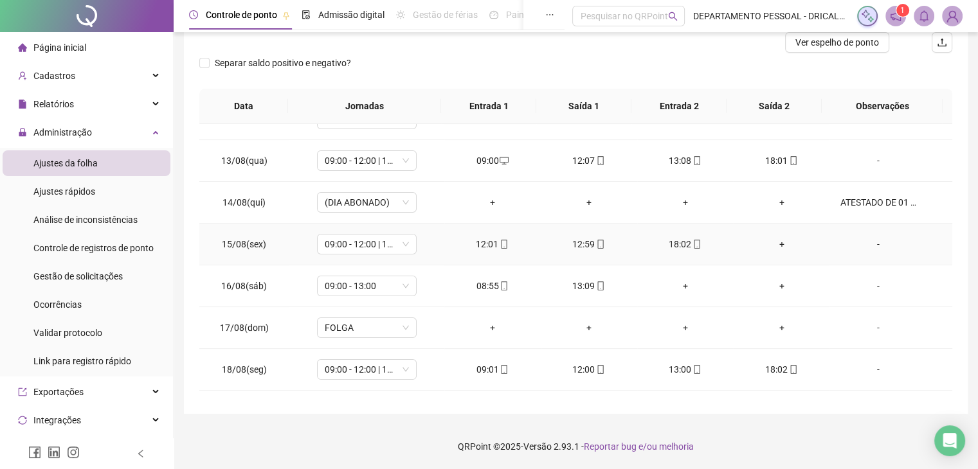
click at [772, 247] on div "+" at bounding box center [782, 244] width 76 height 14
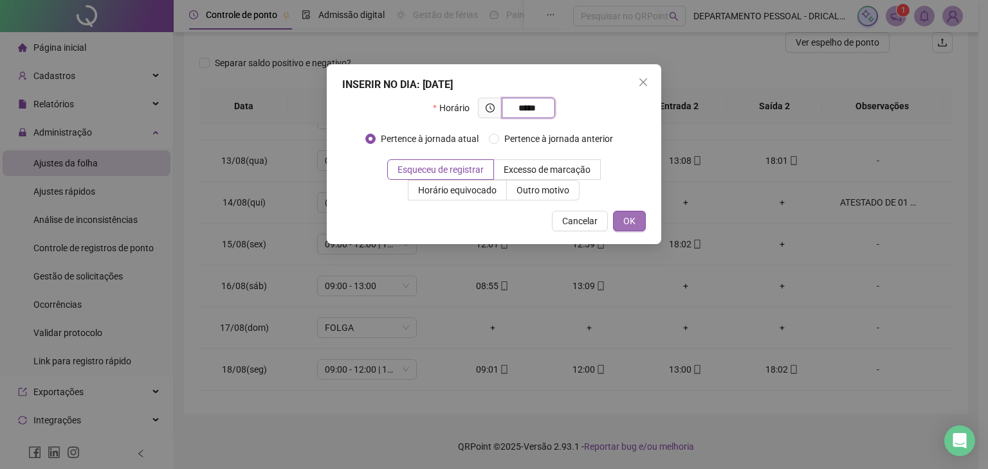
type input "*****"
click at [624, 219] on span "OK" at bounding box center [629, 221] width 12 height 14
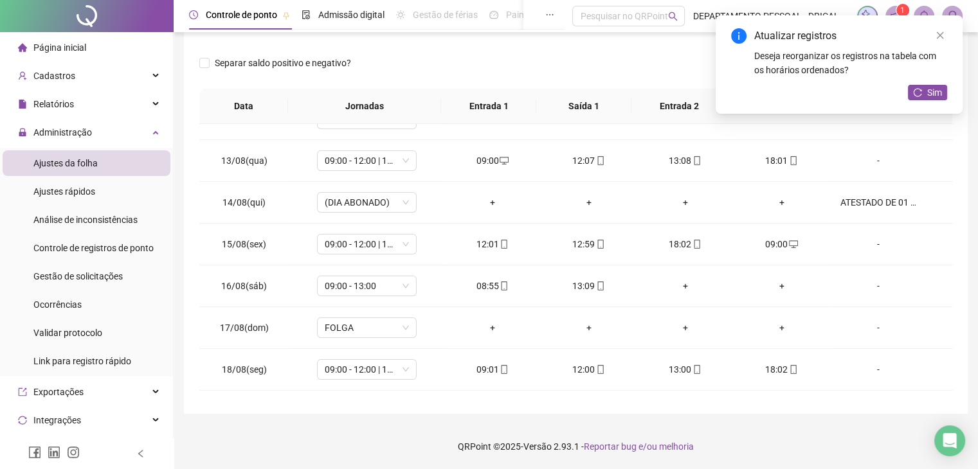
click at [913, 91] on button "Sim" at bounding box center [927, 92] width 39 height 15
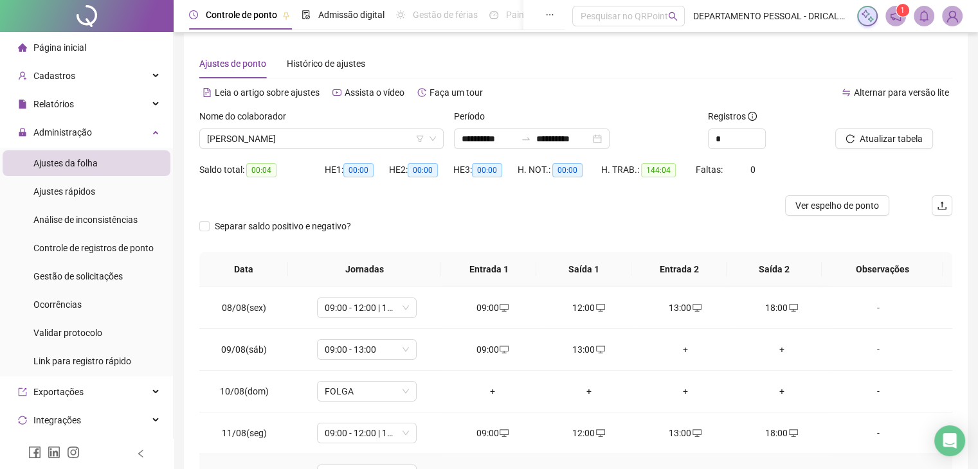
scroll to position [0, 0]
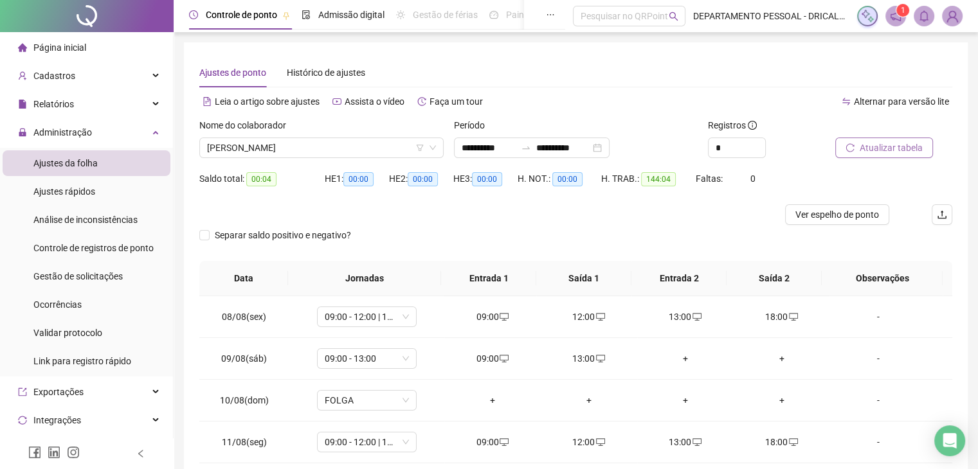
click at [883, 141] on span "Atualizar tabela" at bounding box center [891, 148] width 63 height 14
click at [851, 220] on span "Ver espelho de ponto" at bounding box center [837, 215] width 84 height 14
click at [303, 141] on span "JESSICA DOS SANTOS PEREIRA" at bounding box center [321, 147] width 229 height 19
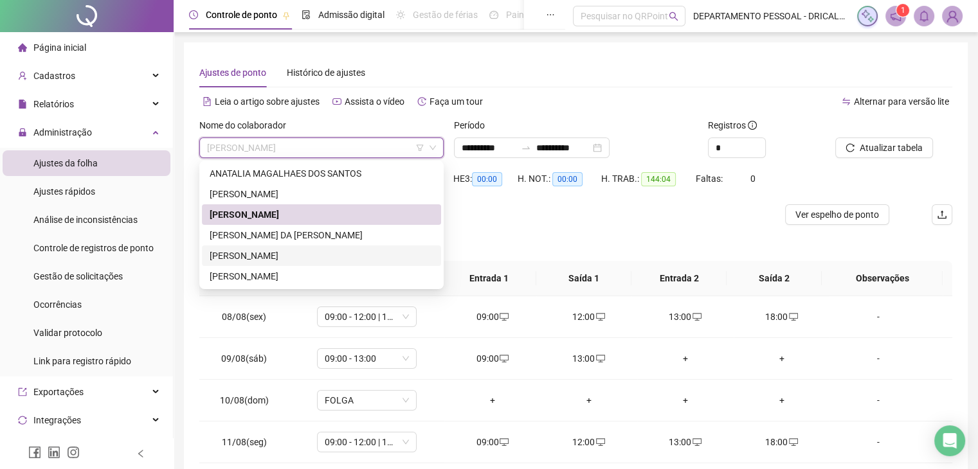
click at [278, 260] on div "PATRICIA PEREIRA SOARES" at bounding box center [322, 256] width 224 height 14
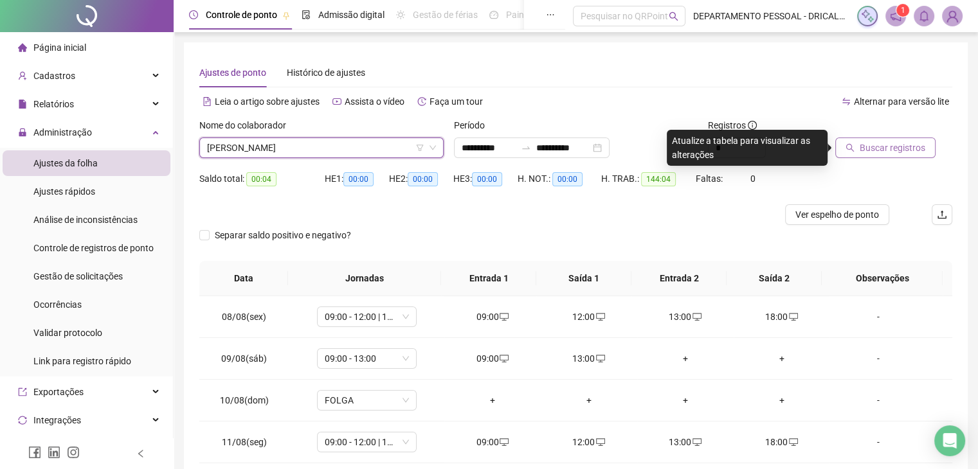
click at [870, 148] on span "Buscar registros" at bounding box center [893, 148] width 66 height 14
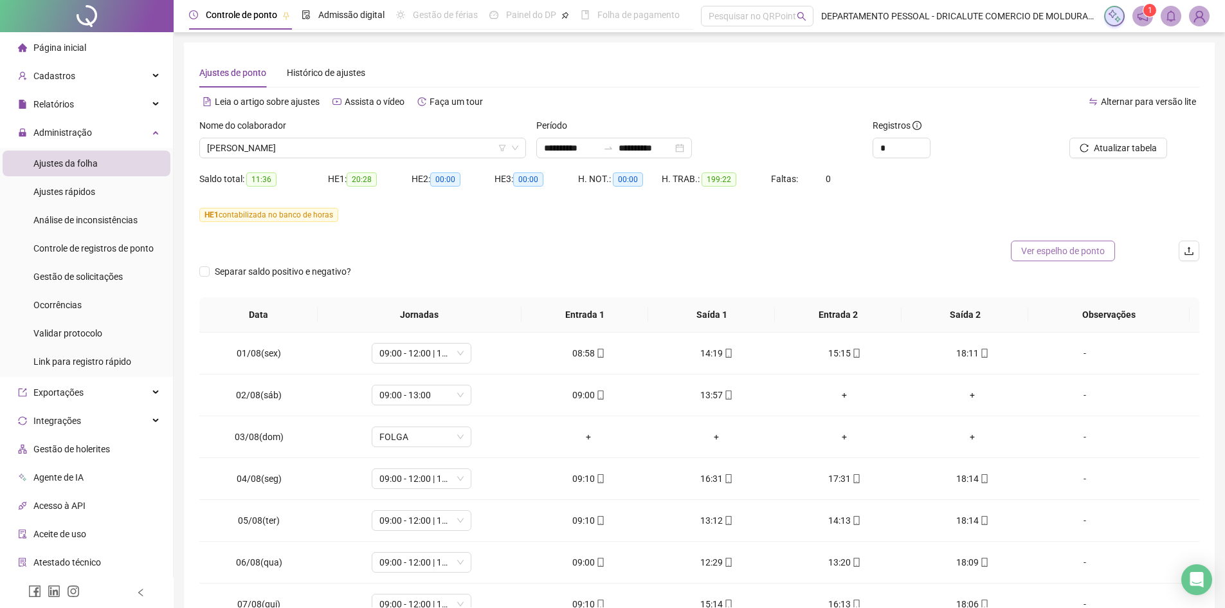
click at [1051, 260] on button "Ver espelho de ponto" at bounding box center [1063, 250] width 104 height 21
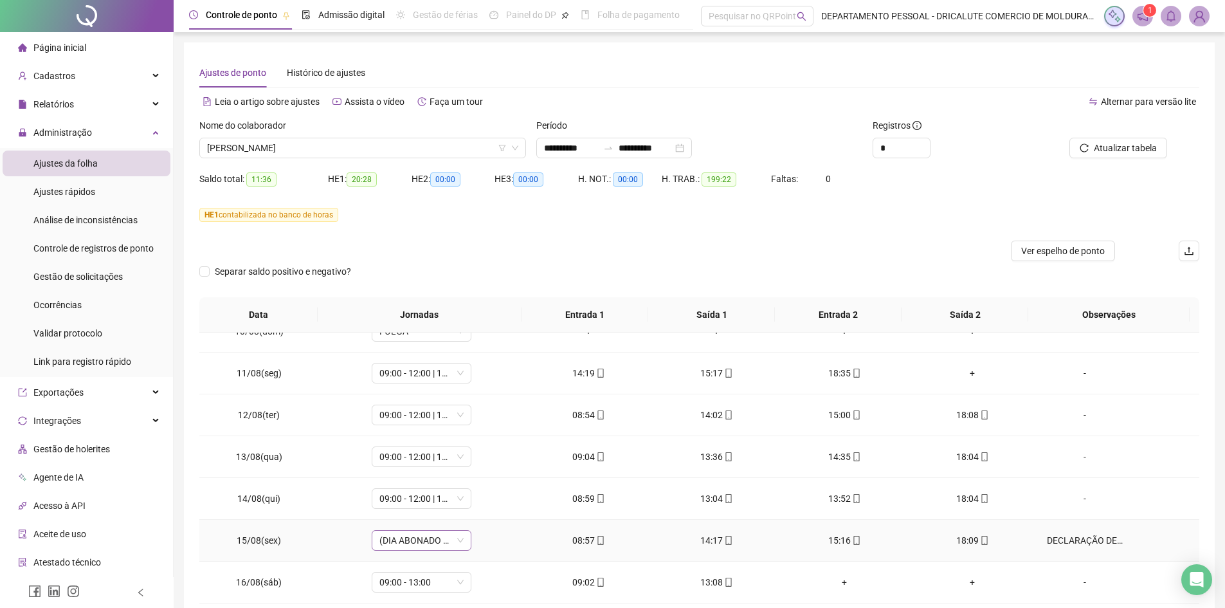
scroll to position [386, 0]
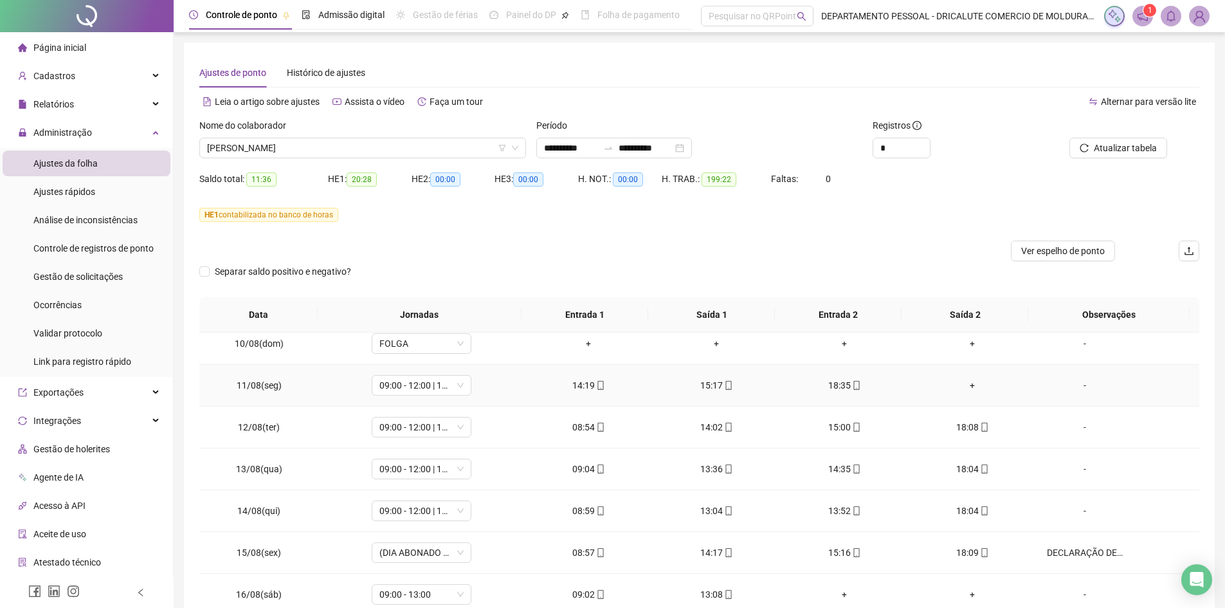
click at [970, 384] on div "+" at bounding box center [972, 385] width 107 height 14
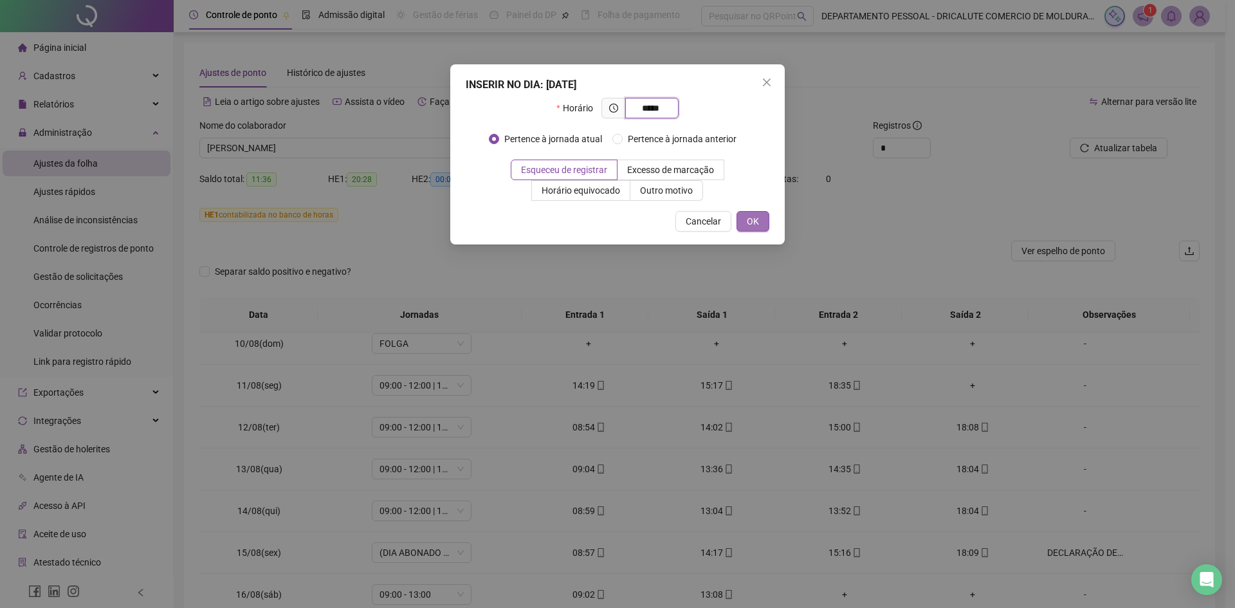
type input "*****"
click at [753, 222] on span "OK" at bounding box center [753, 221] width 12 height 14
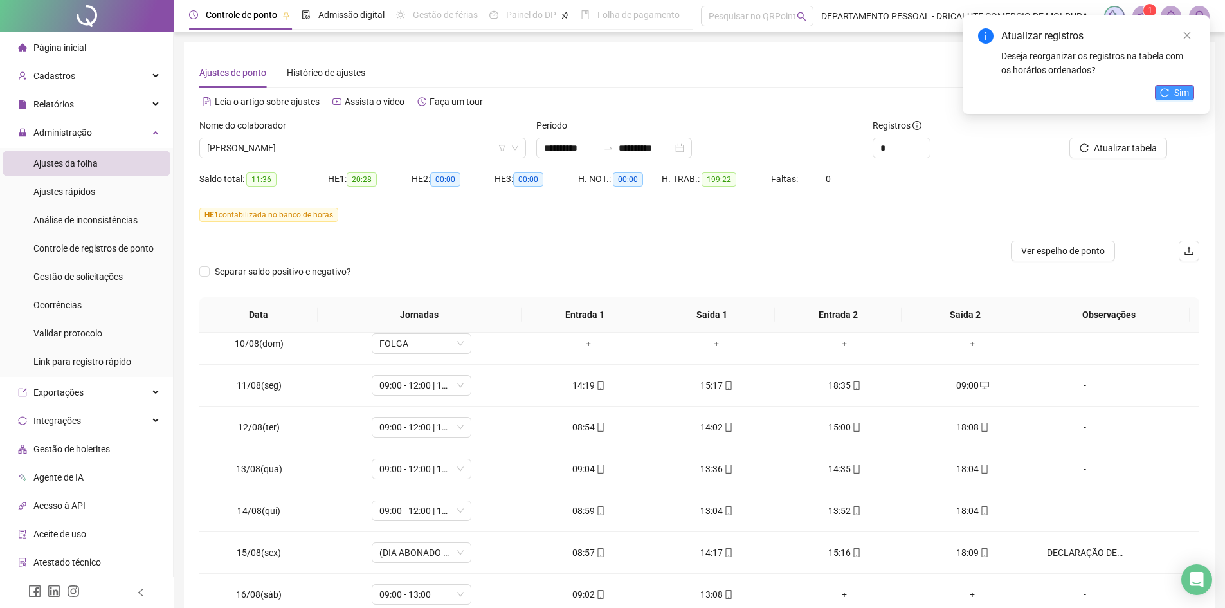
click at [1175, 89] on span "Sim" at bounding box center [1181, 93] width 15 height 14
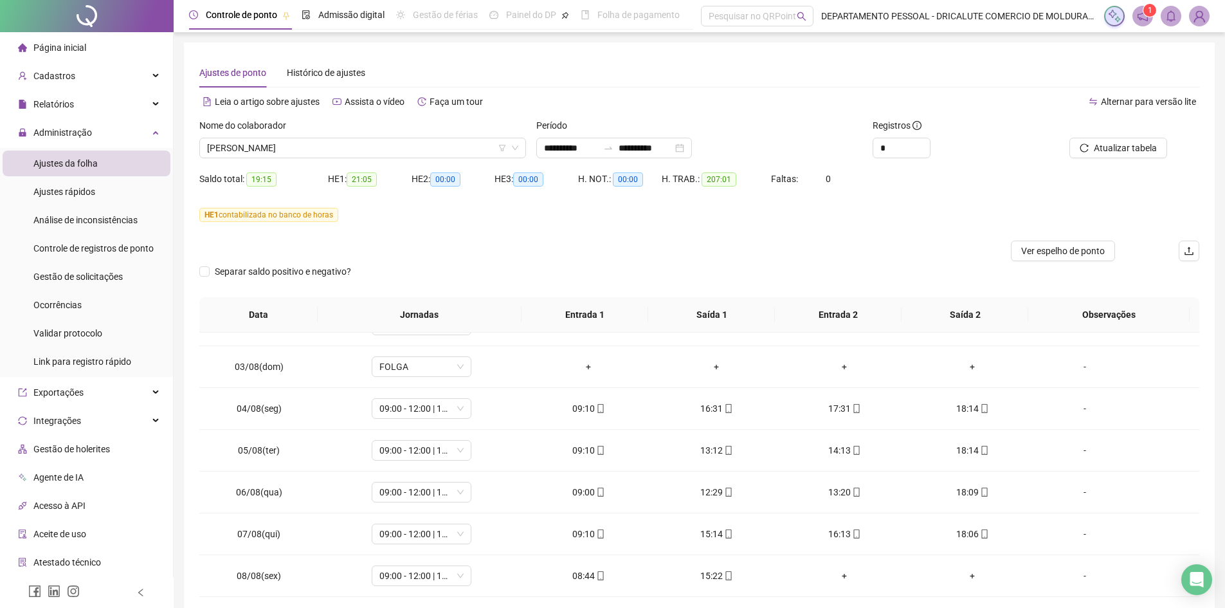
scroll to position [0, 0]
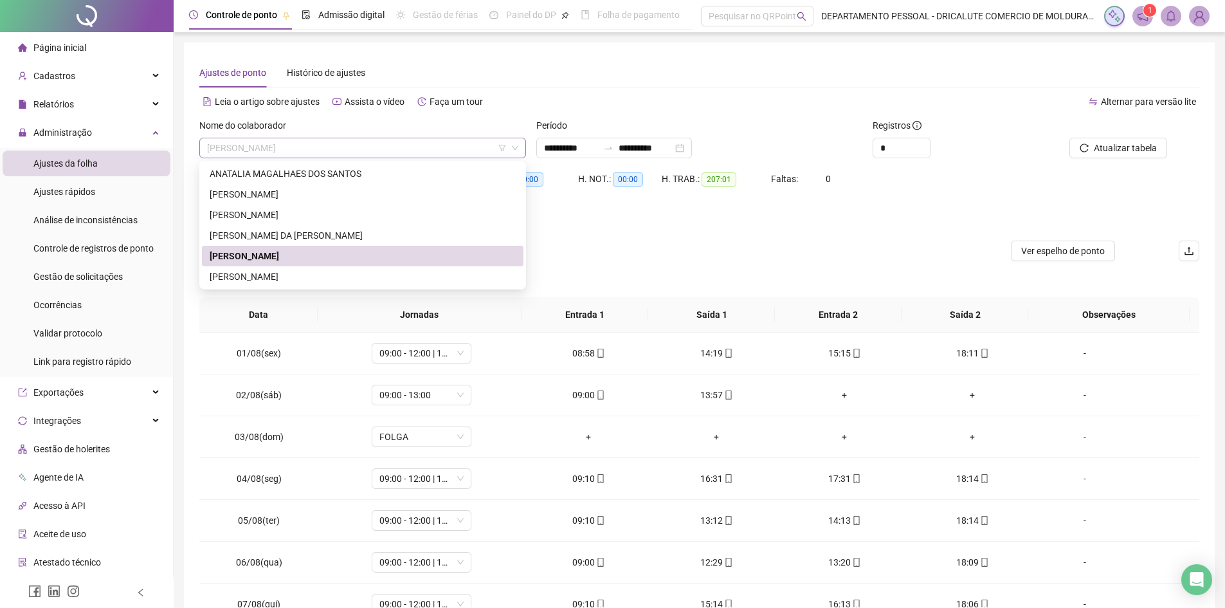
click at [346, 145] on span "PATRICIA PEREIRA SOARES" at bounding box center [362, 147] width 311 height 19
click at [309, 276] on div "TAINARA DA COSTA FERNANDES" at bounding box center [363, 276] width 306 height 14
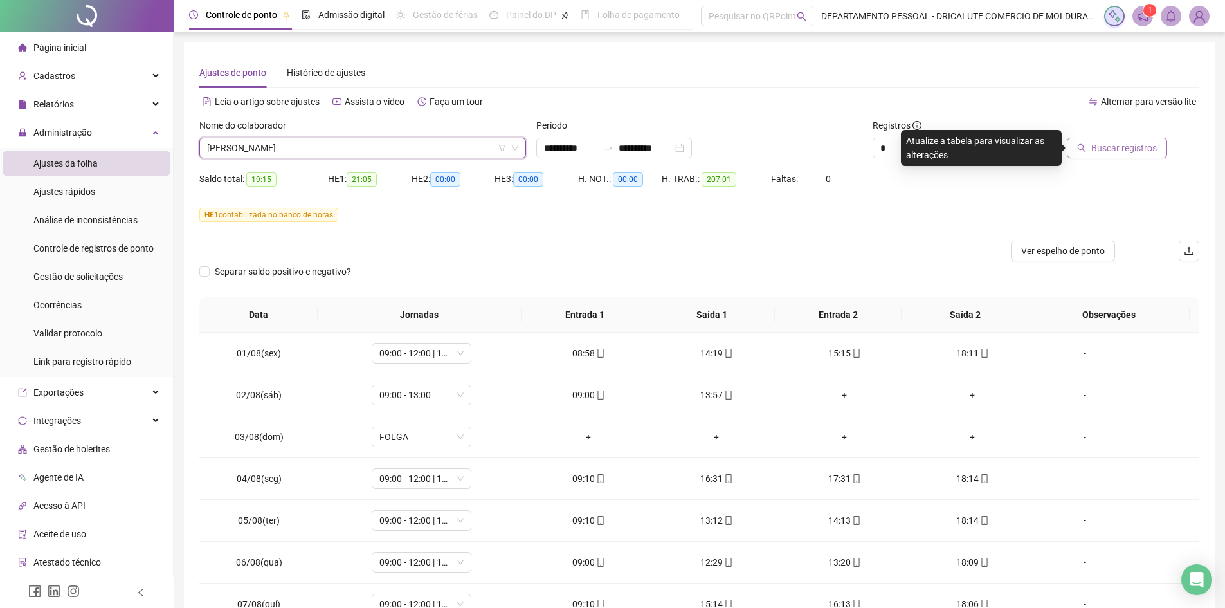
click at [1123, 145] on span "Buscar registros" at bounding box center [1124, 148] width 66 height 14
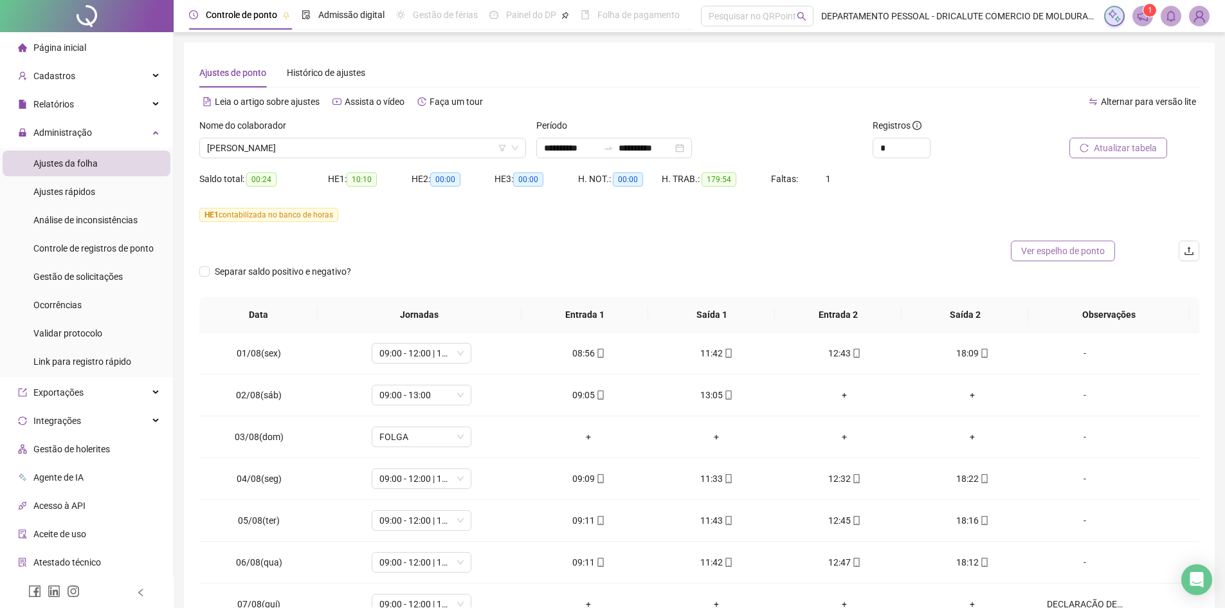
click at [1064, 255] on span "Ver espelho de ponto" at bounding box center [1063, 251] width 84 height 14
